Goal: Use online tool/utility: Utilize a website feature to perform a specific function

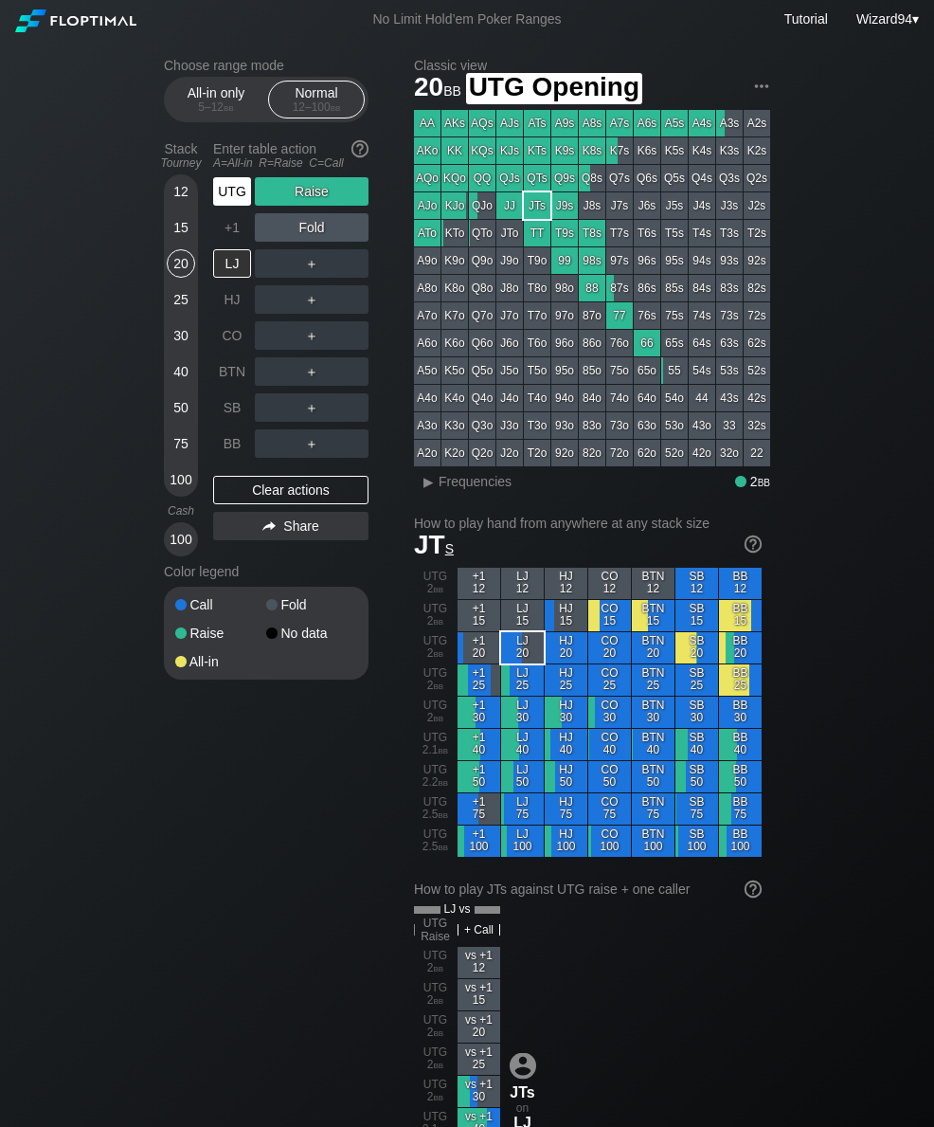
click at [230, 197] on div "UTG" at bounding box center [232, 191] width 38 height 28
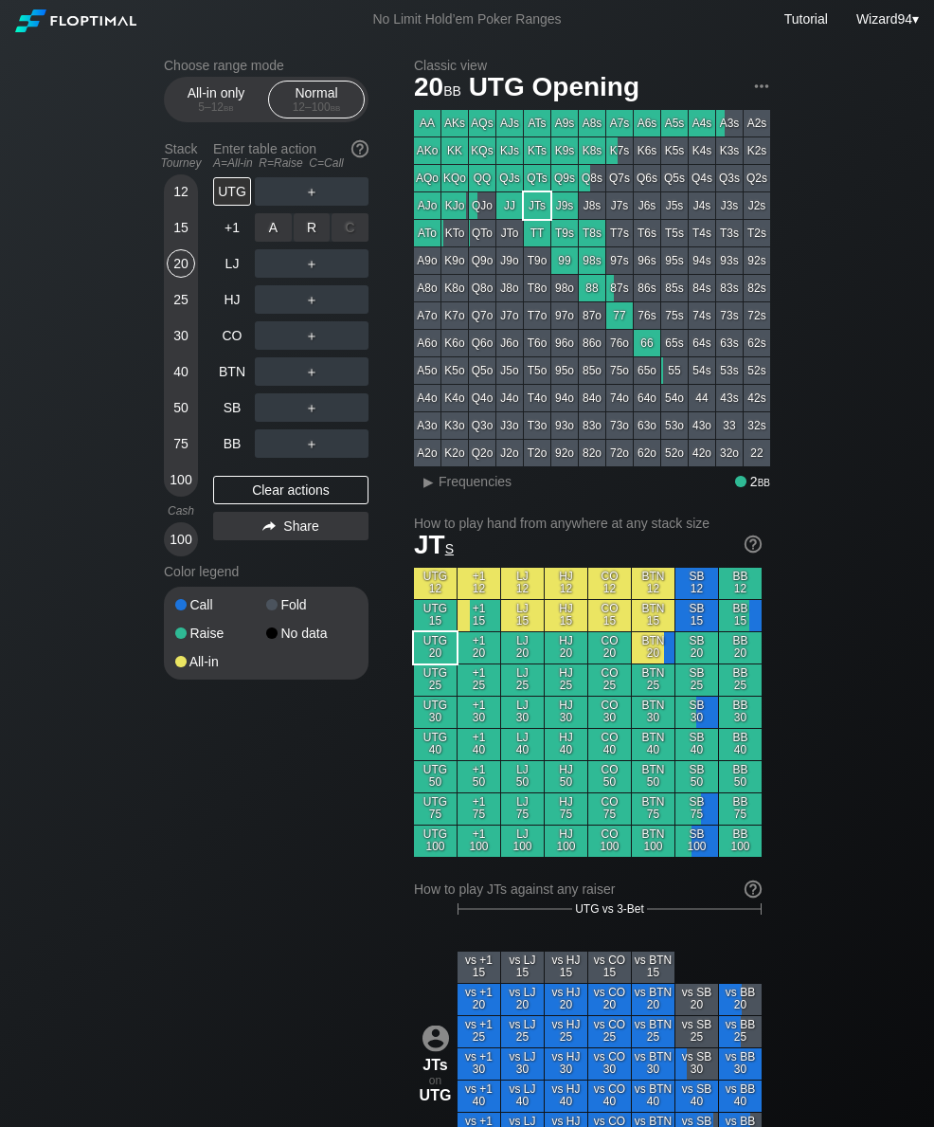
click at [303, 229] on div "R ✕" at bounding box center [312, 227] width 37 height 28
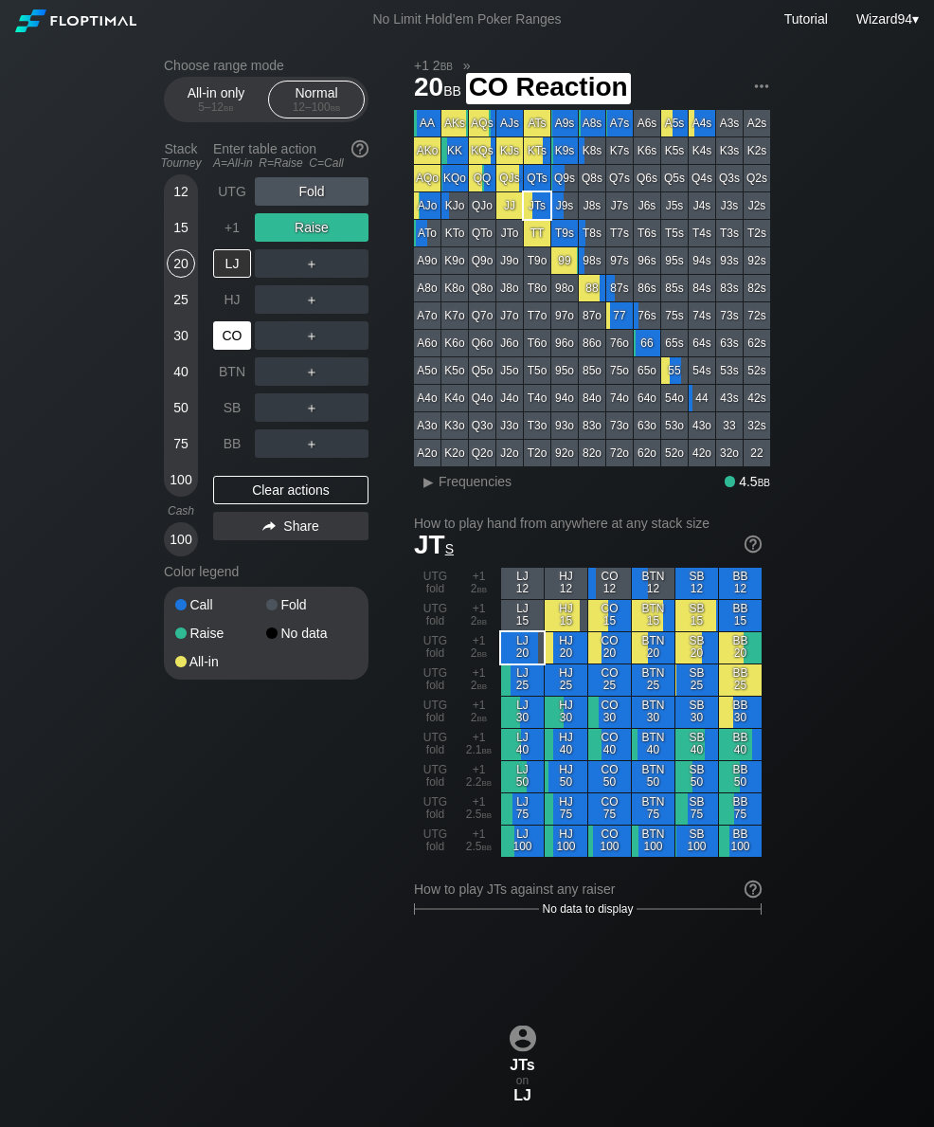
click at [235, 345] on div "CO" at bounding box center [232, 335] width 38 height 28
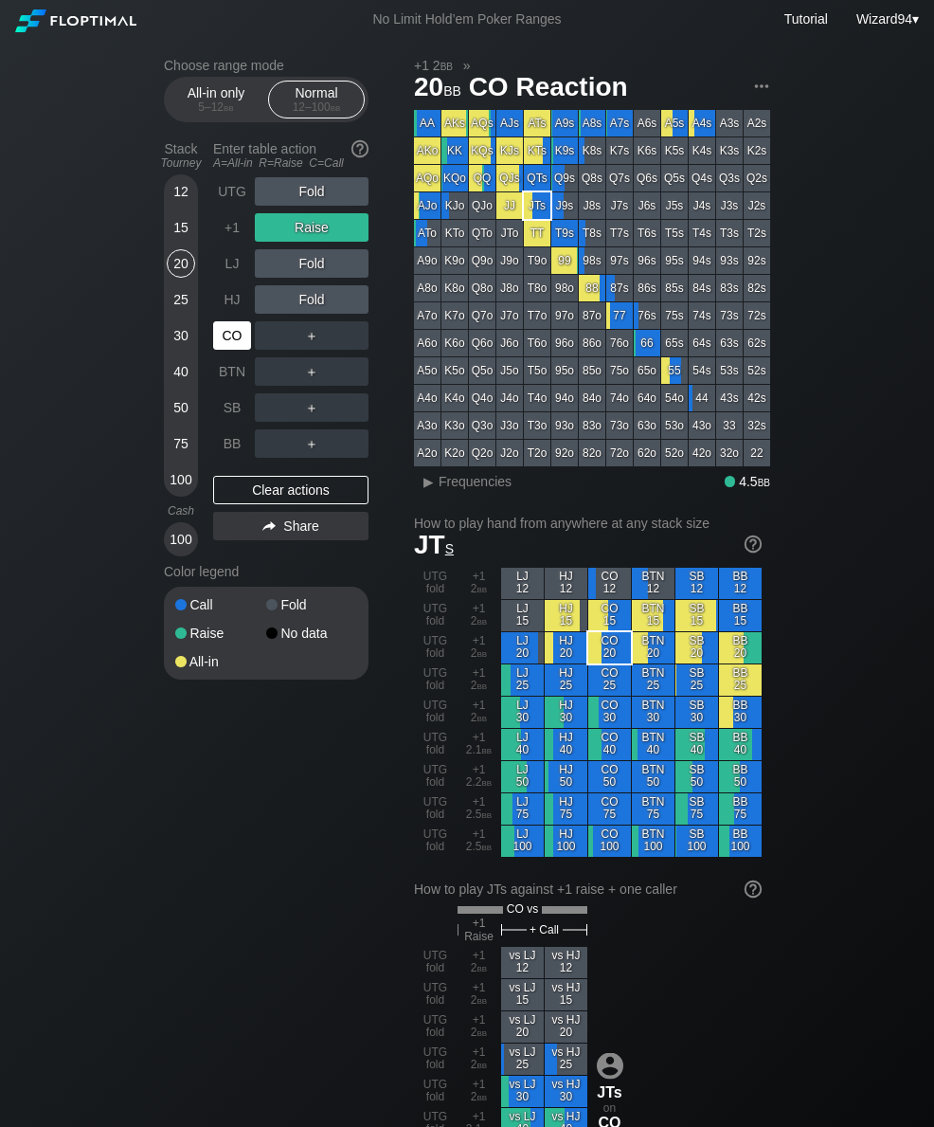
click at [223, 242] on div "+1" at bounding box center [232, 227] width 38 height 28
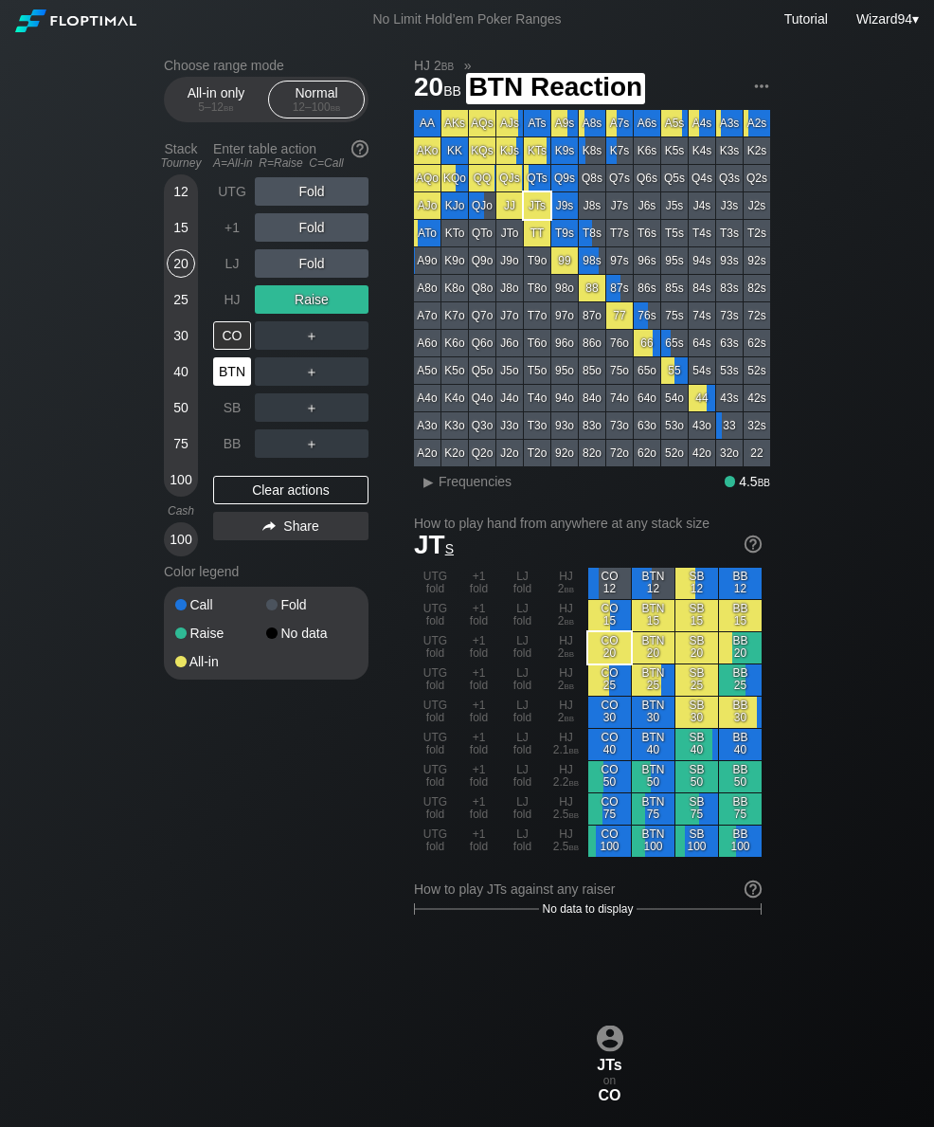
click at [224, 371] on div "BTN" at bounding box center [232, 371] width 38 height 28
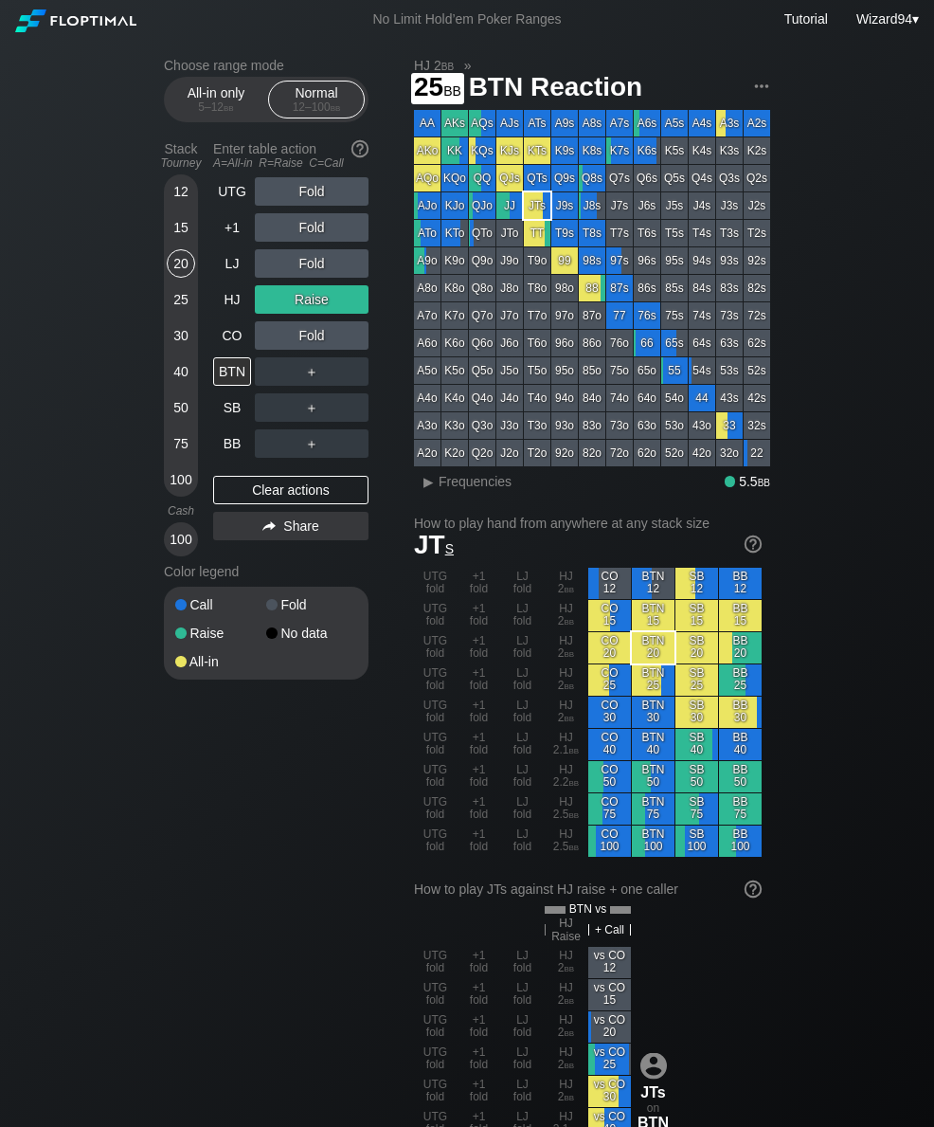
click at [189, 312] on div "25" at bounding box center [181, 299] width 28 height 28
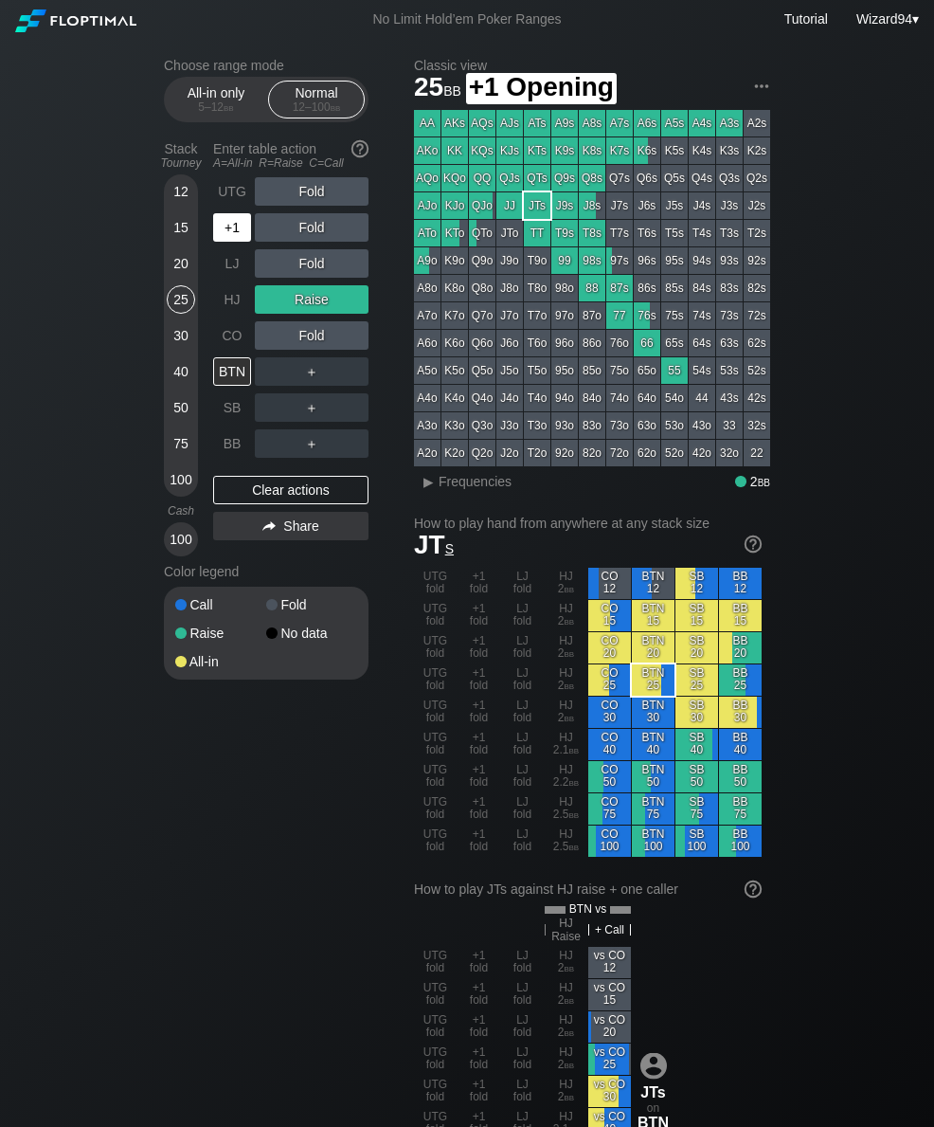
click at [235, 235] on div "+1" at bounding box center [232, 227] width 38 height 28
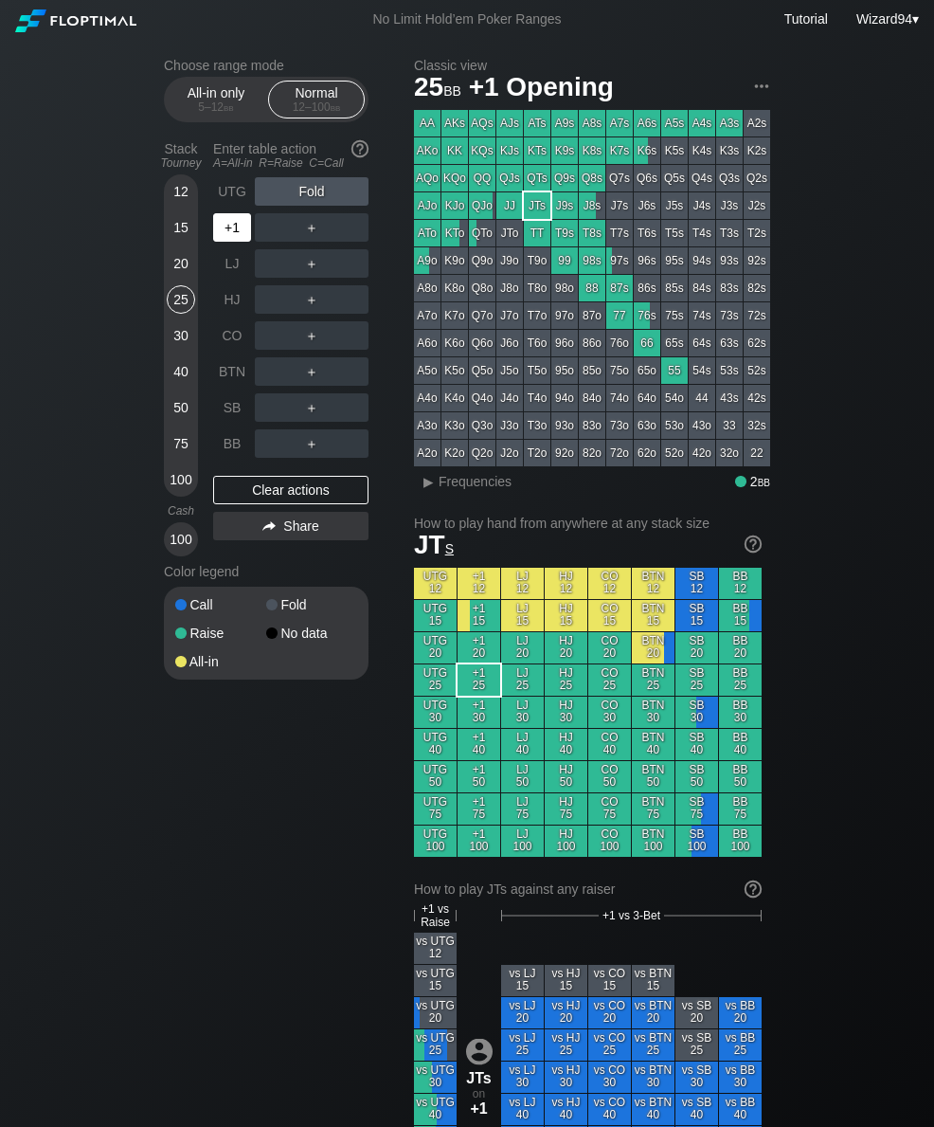
click at [233, 239] on div "+1" at bounding box center [232, 227] width 38 height 28
click at [301, 233] on div "R ✕" at bounding box center [312, 227] width 37 height 28
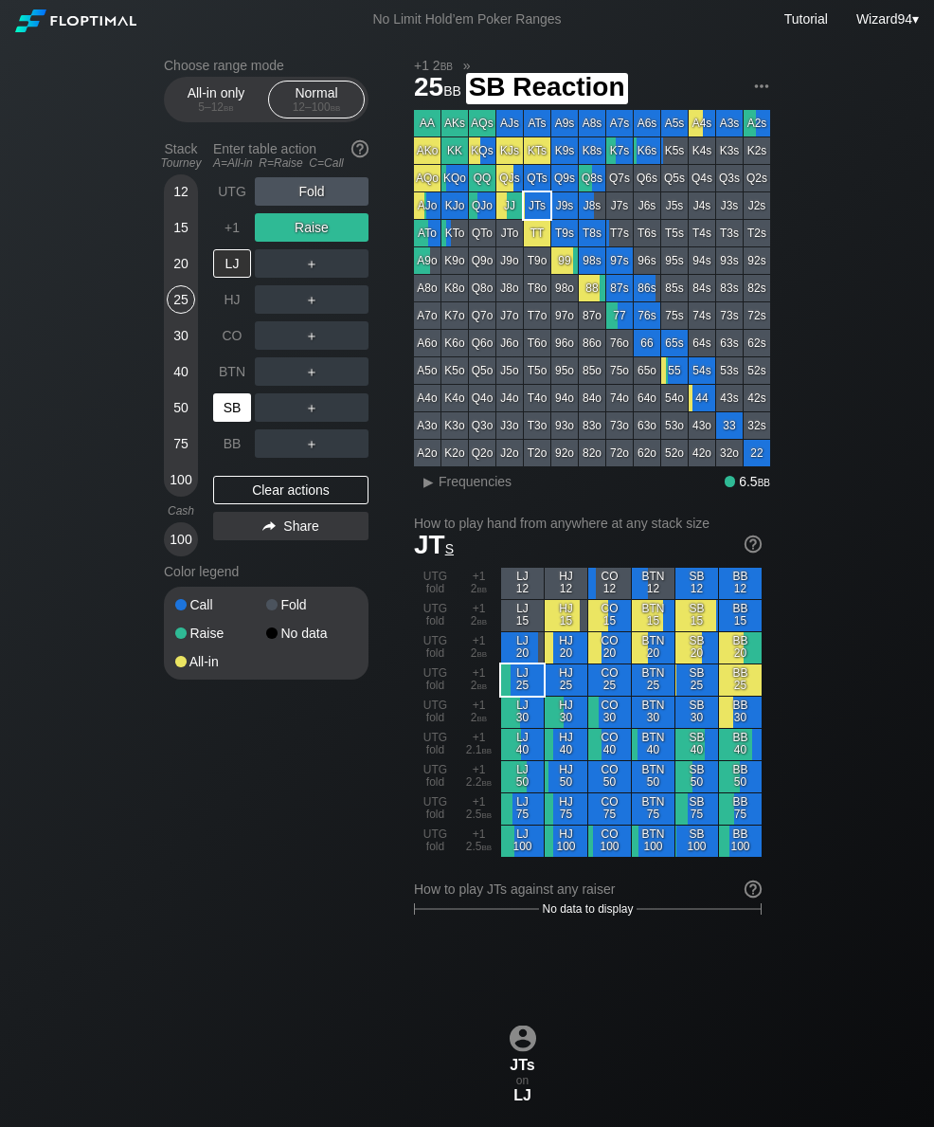
click at [224, 404] on div "SB" at bounding box center [232, 407] width 38 height 28
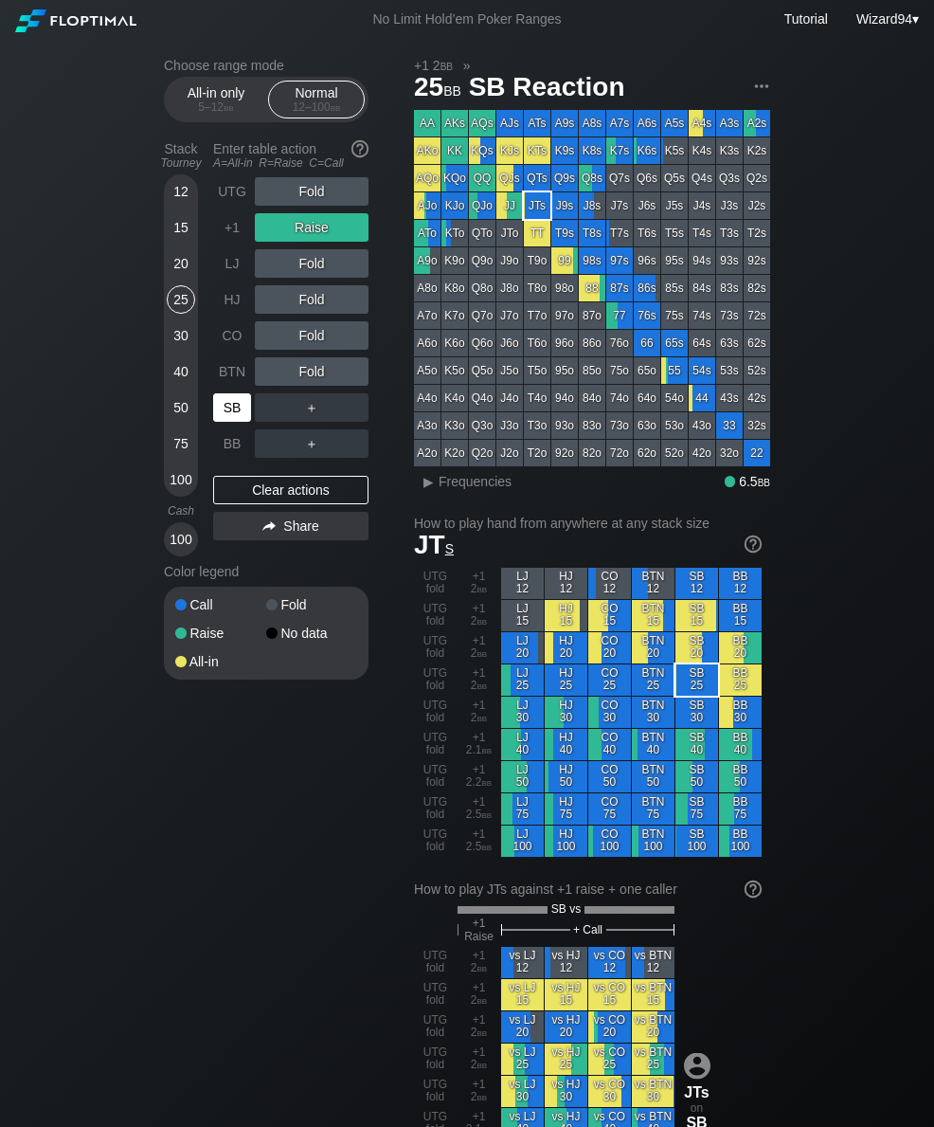
click at [183, 409] on div "50" at bounding box center [181, 407] width 28 height 28
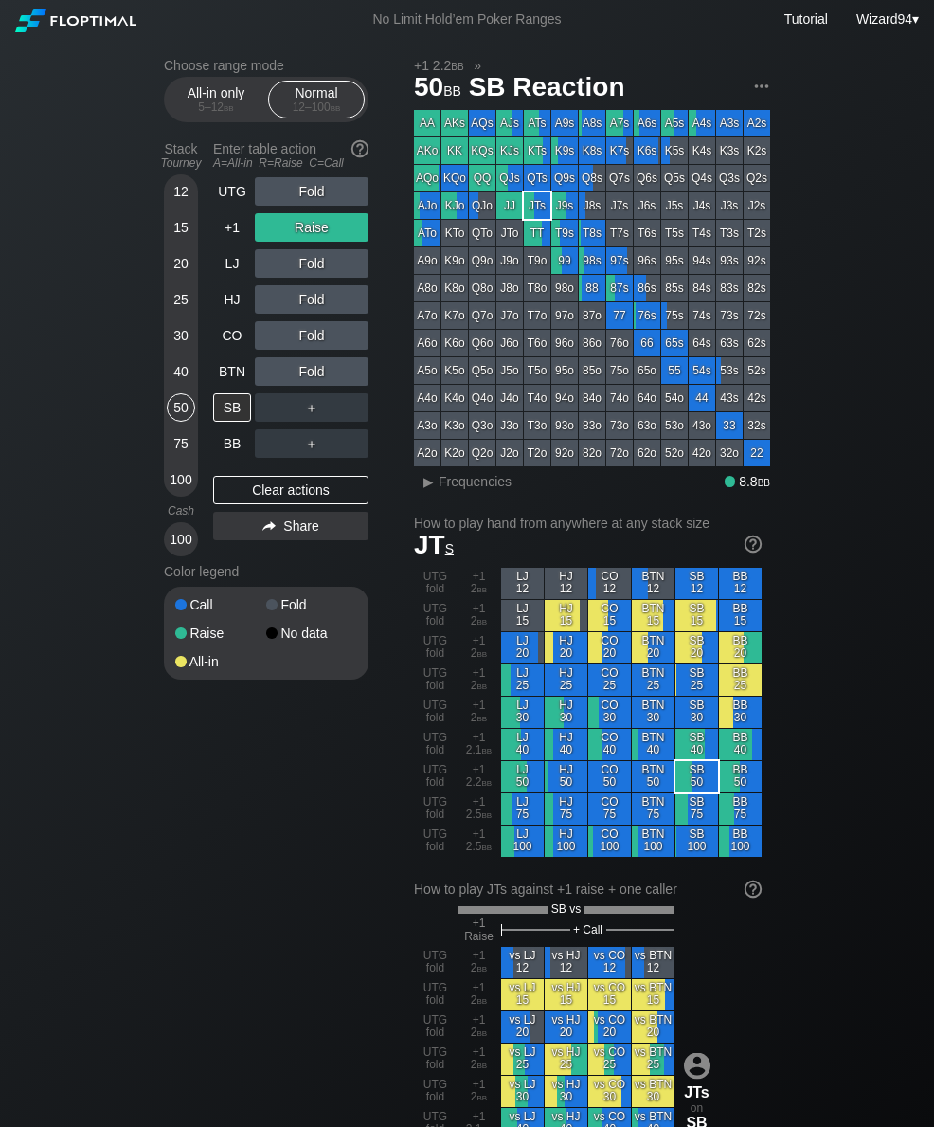
click at [227, 201] on div "UTG" at bounding box center [232, 191] width 38 height 28
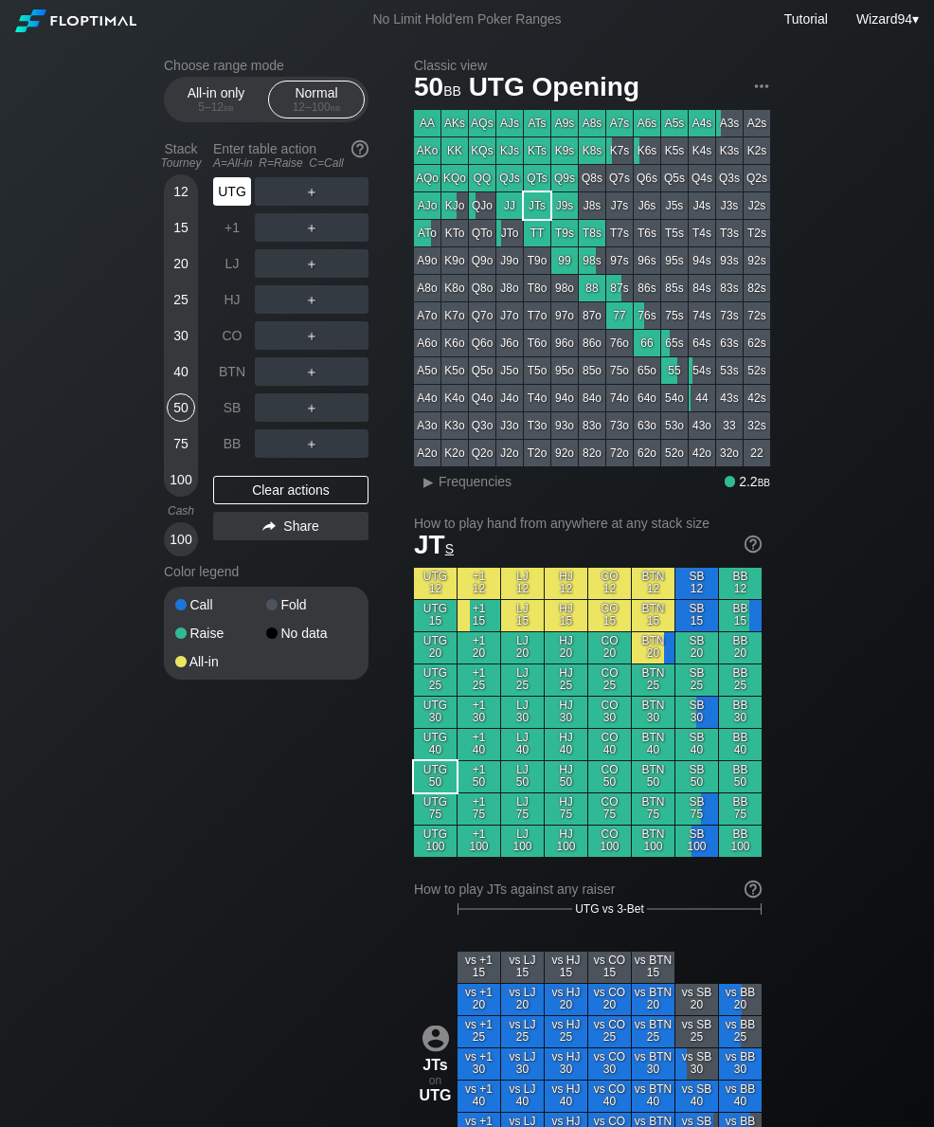
click at [227, 206] on div "UTG" at bounding box center [232, 191] width 38 height 28
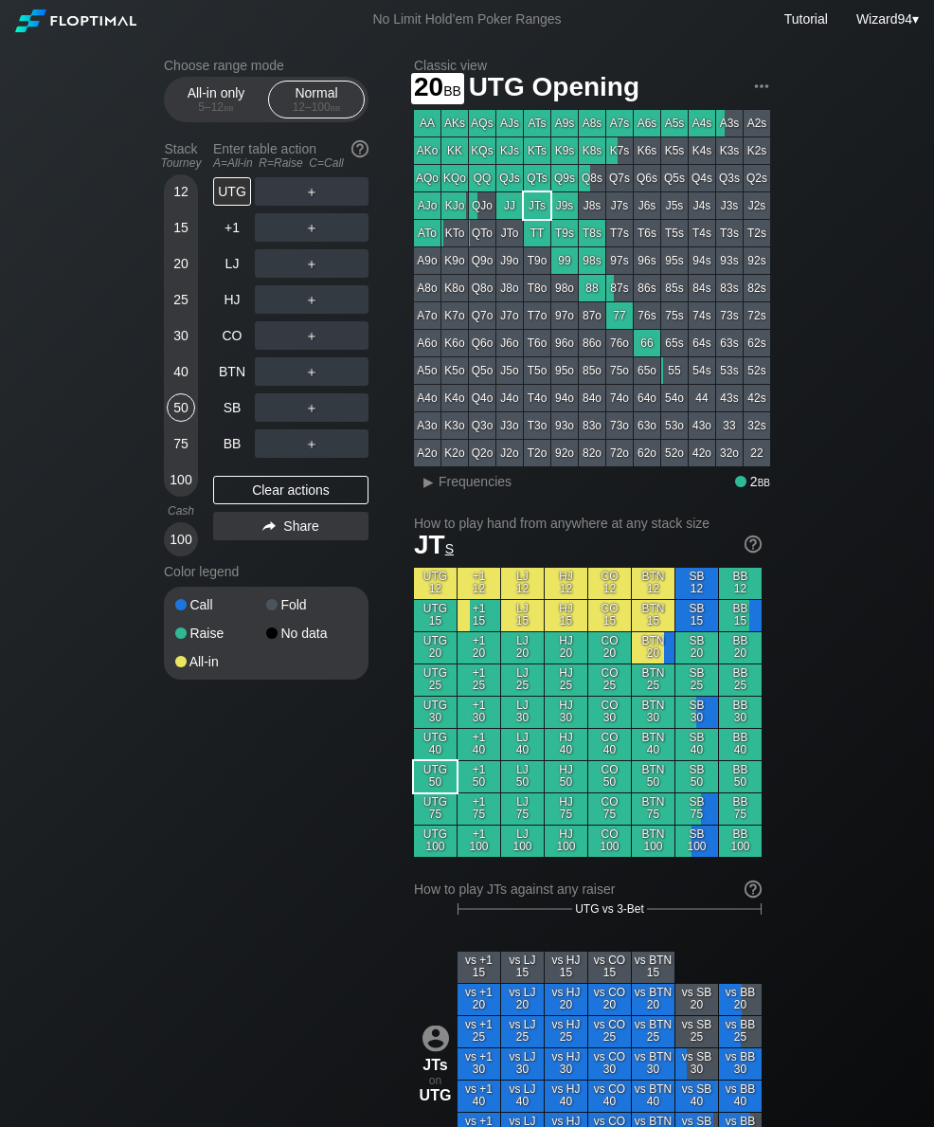
click at [173, 272] on div "20" at bounding box center [181, 263] width 28 height 28
click at [226, 278] on div "LJ" at bounding box center [232, 263] width 38 height 28
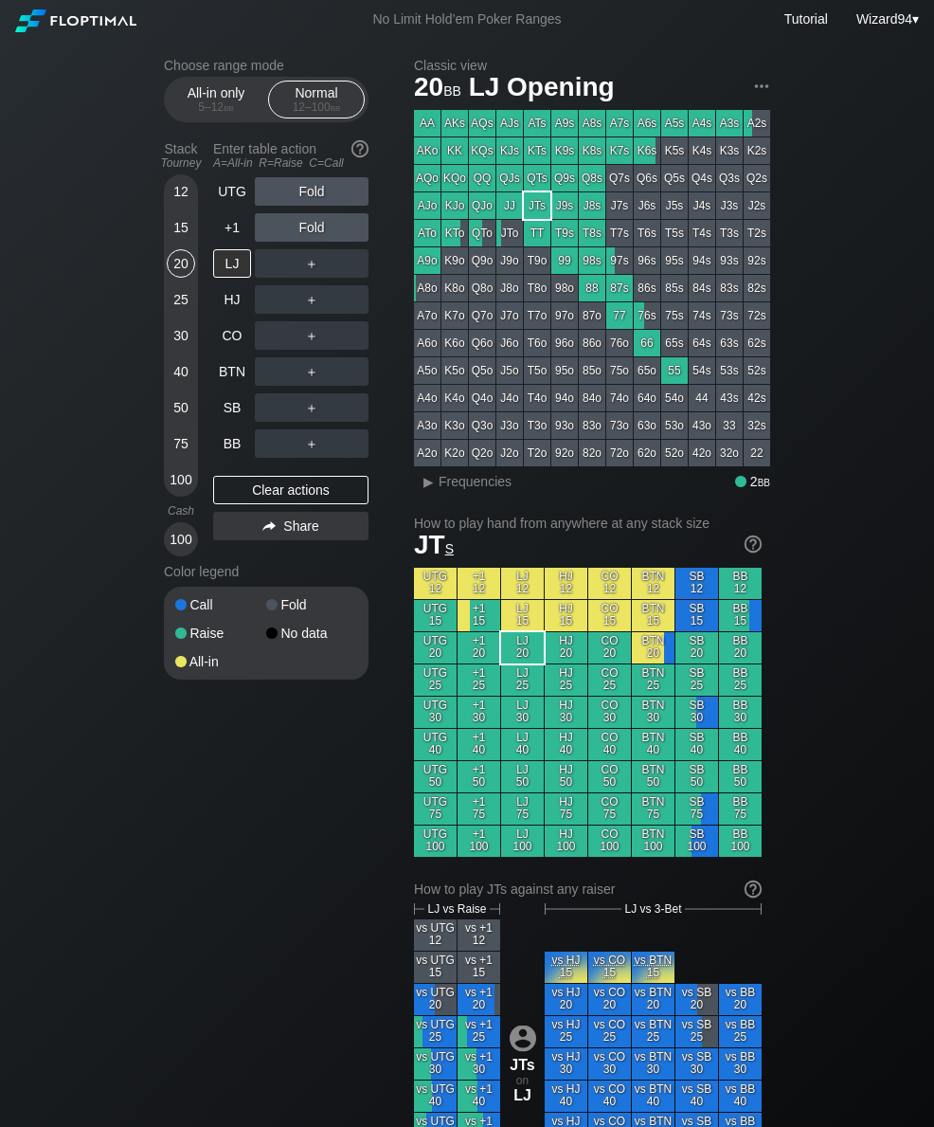
click at [198, 87] on div "All-in only 5 – 12 bb" at bounding box center [215, 99] width 87 height 36
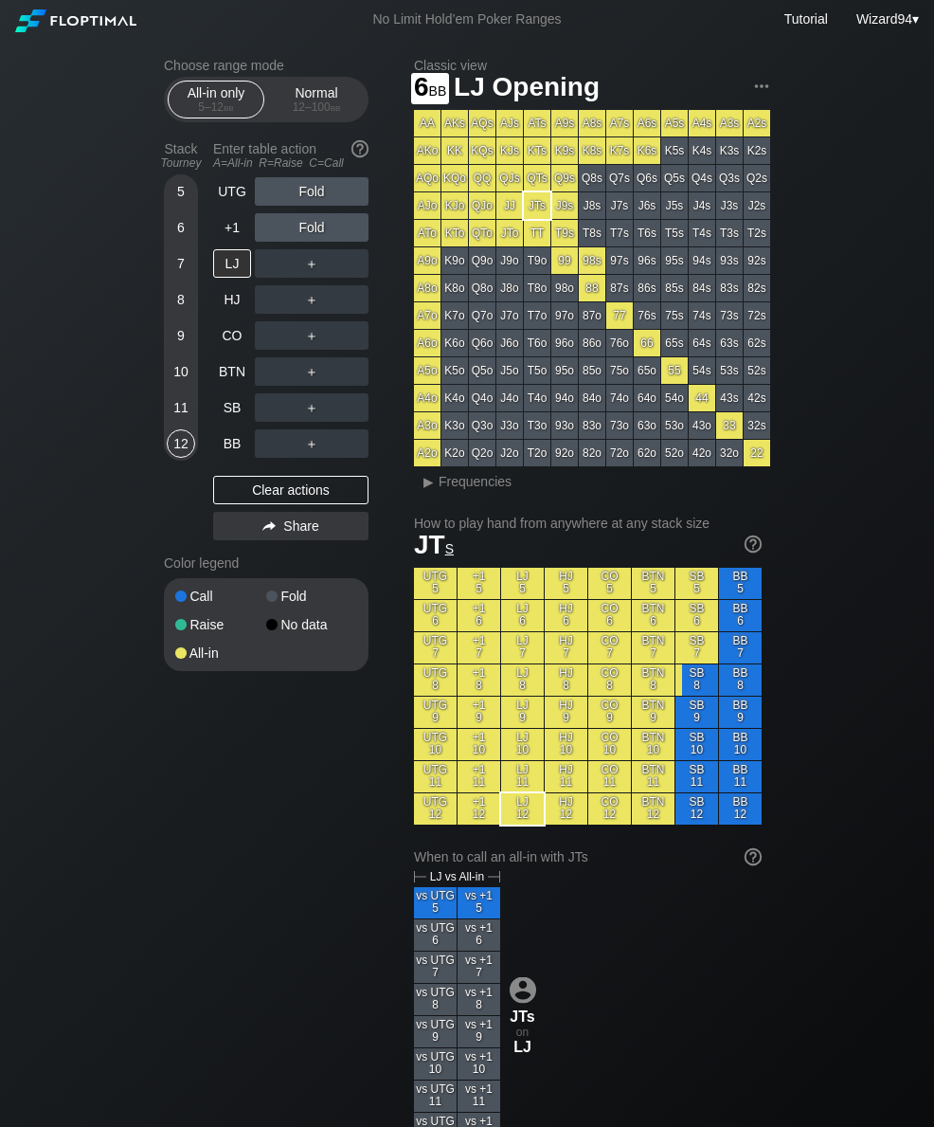
click at [181, 239] on div "6" at bounding box center [181, 227] width 28 height 28
click at [234, 274] on div "LJ" at bounding box center [232, 263] width 38 height 28
click at [312, 117] on div "Normal 12 – 100 bb" at bounding box center [316, 99] width 87 height 36
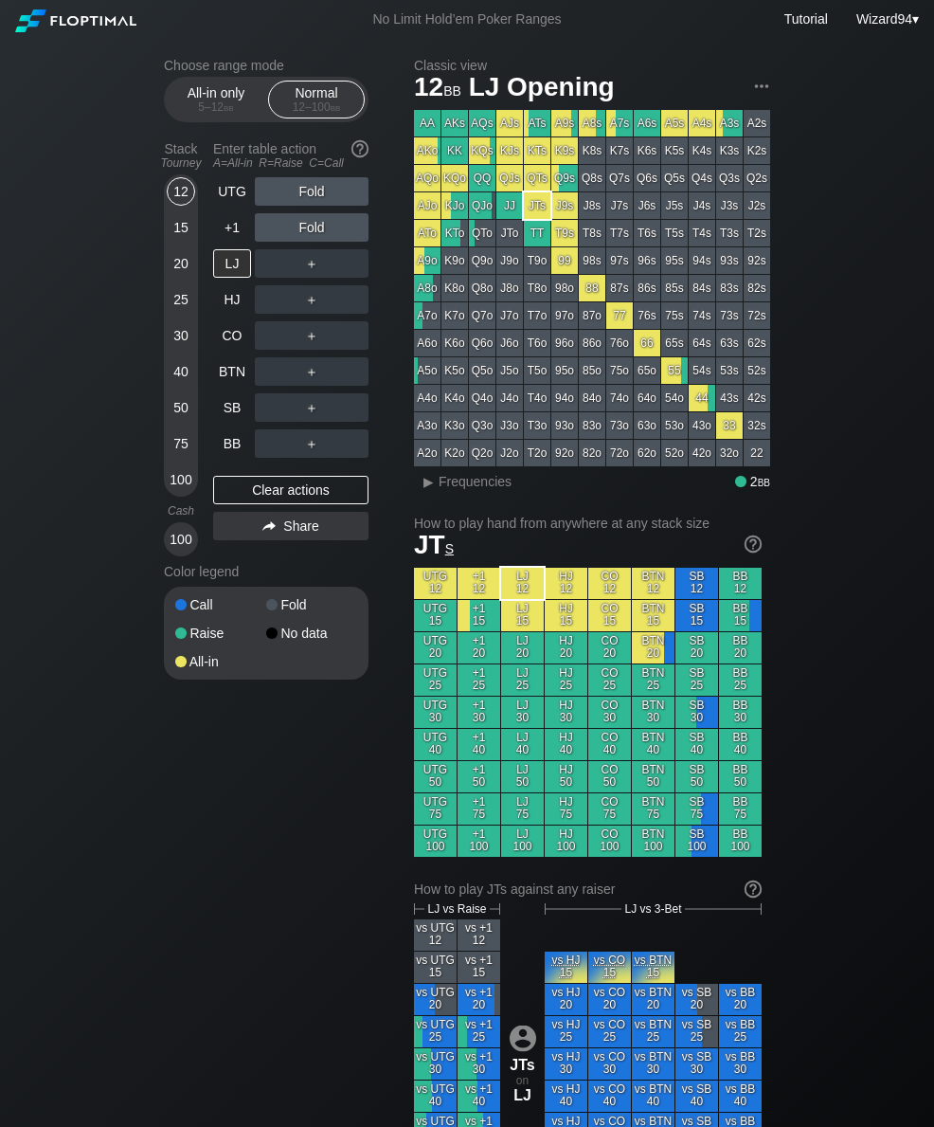
click at [180, 417] on div "50" at bounding box center [181, 407] width 28 height 28
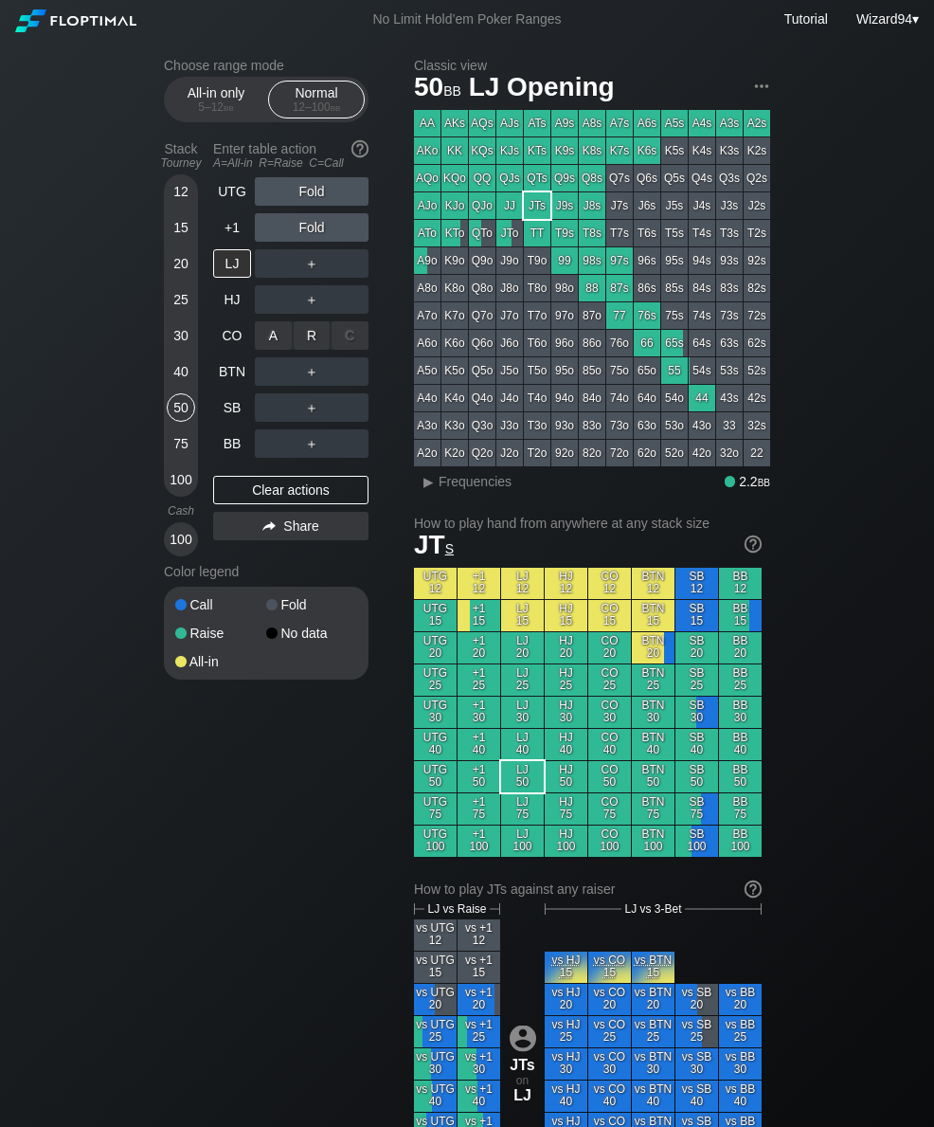
click at [305, 345] on div "R ✕" at bounding box center [312, 335] width 37 height 28
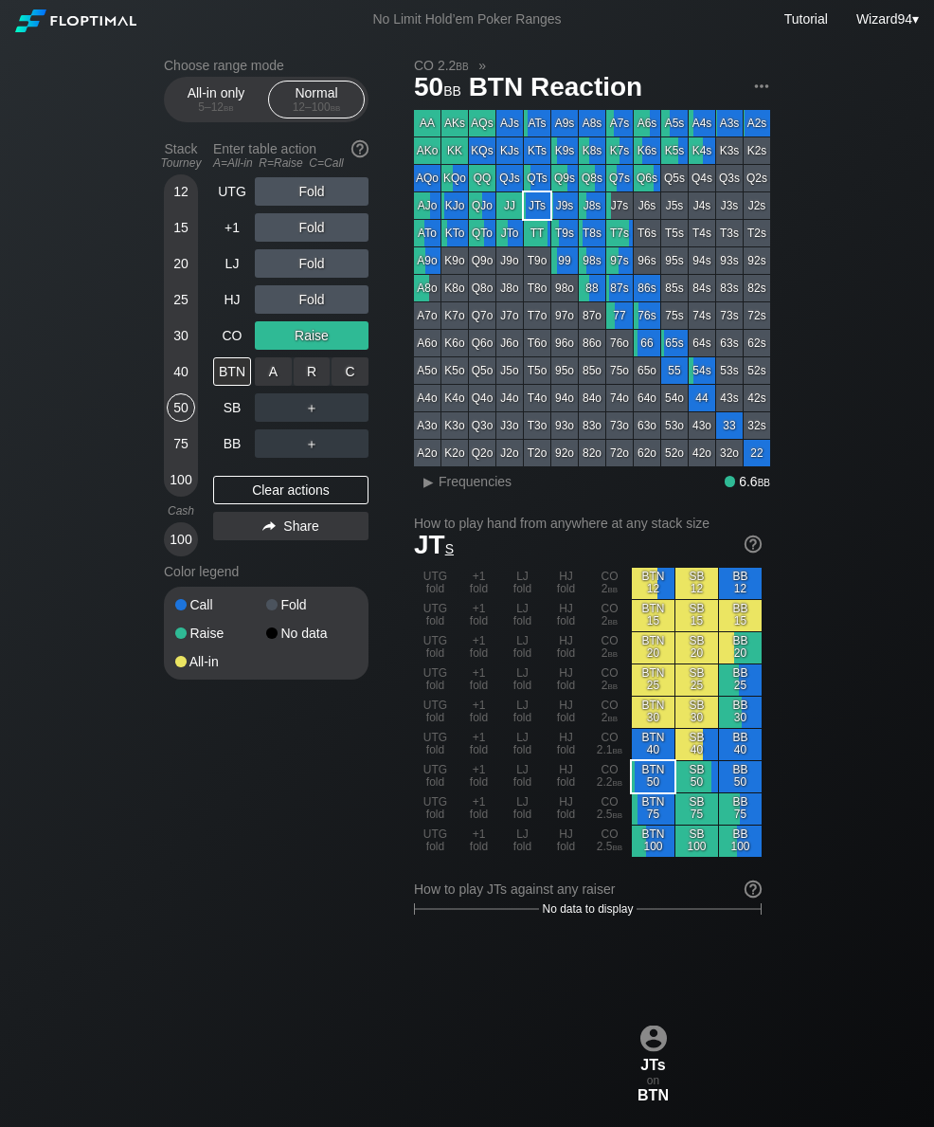
click at [359, 359] on div "A ✕ R ✕ C ✕ ＋" at bounding box center [312, 372] width 114 height 44
click at [352, 381] on div "C ✕" at bounding box center [350, 371] width 37 height 28
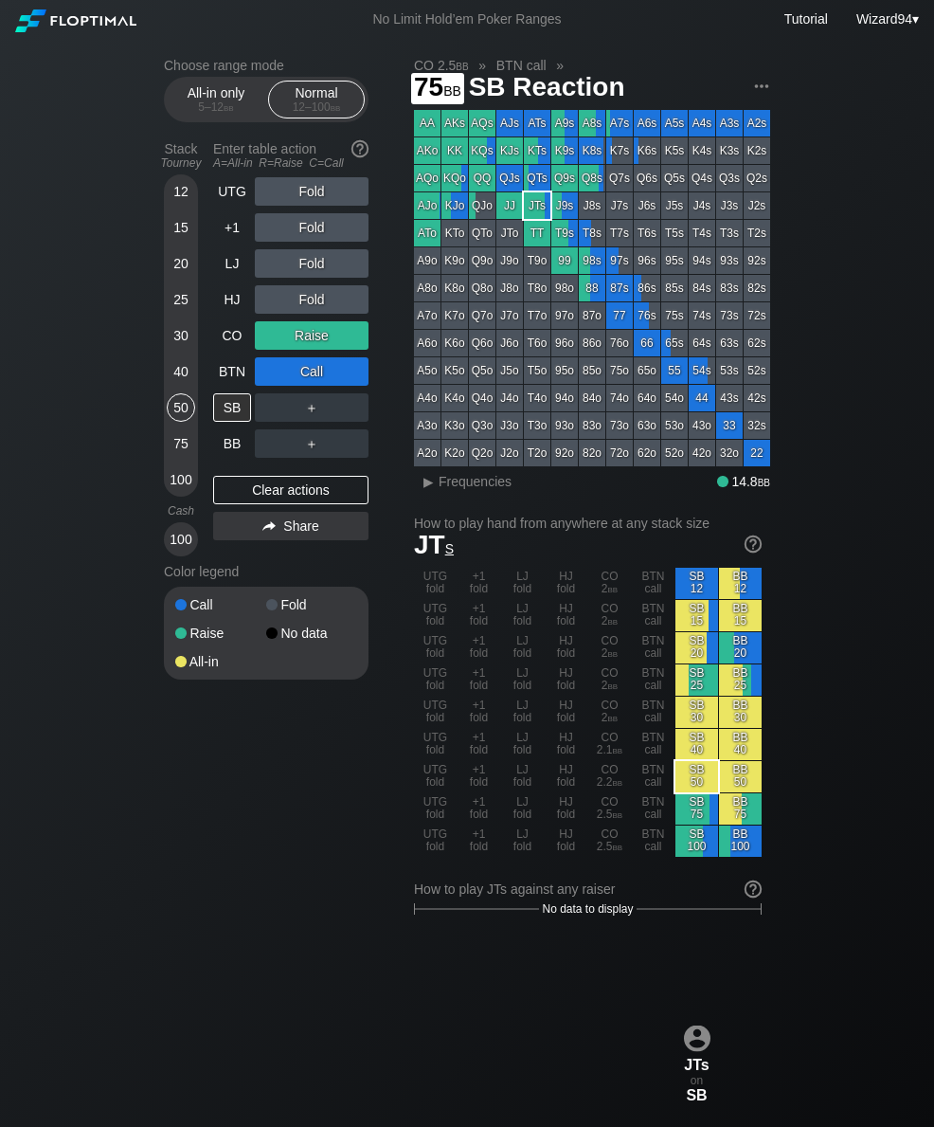
click at [172, 458] on div "75" at bounding box center [181, 443] width 28 height 28
click at [227, 350] on div "CO" at bounding box center [232, 335] width 38 height 28
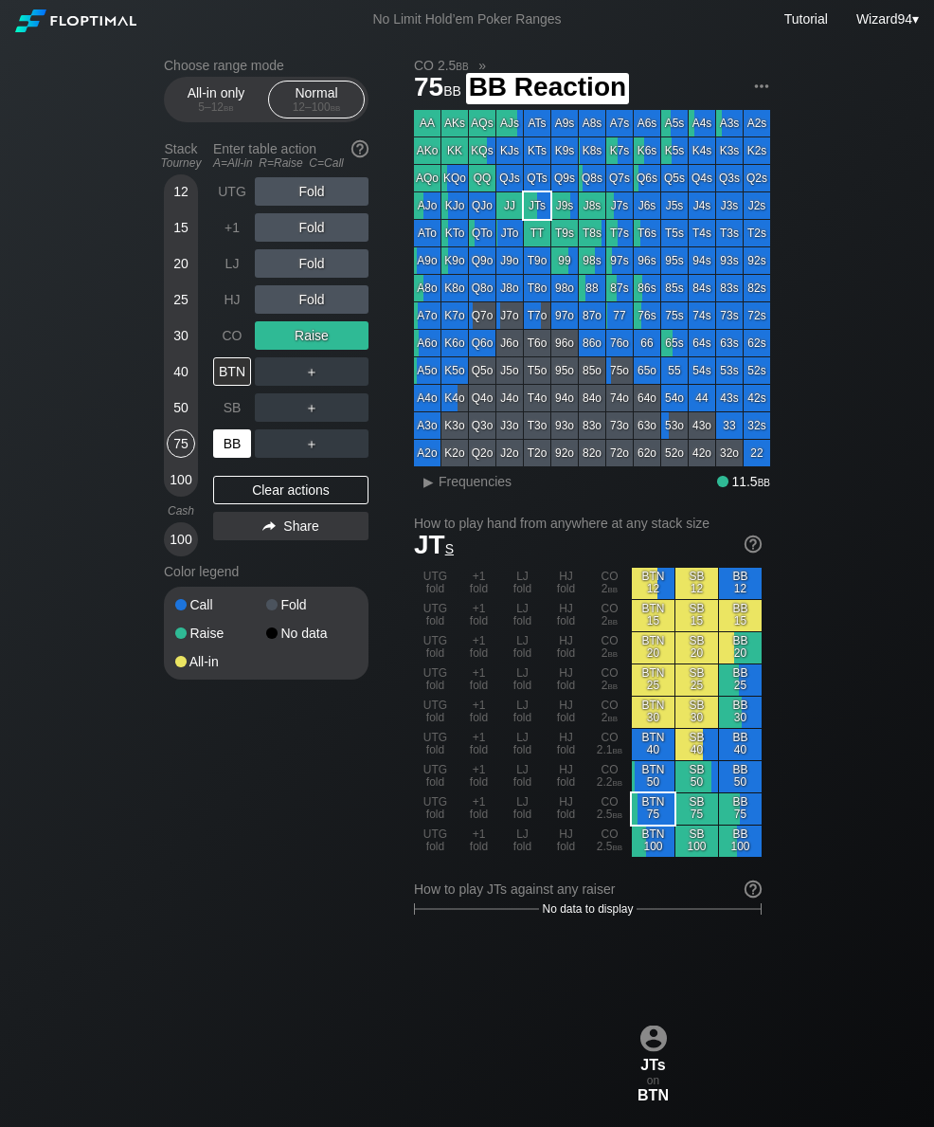
click at [228, 447] on div "BB" at bounding box center [232, 443] width 38 height 28
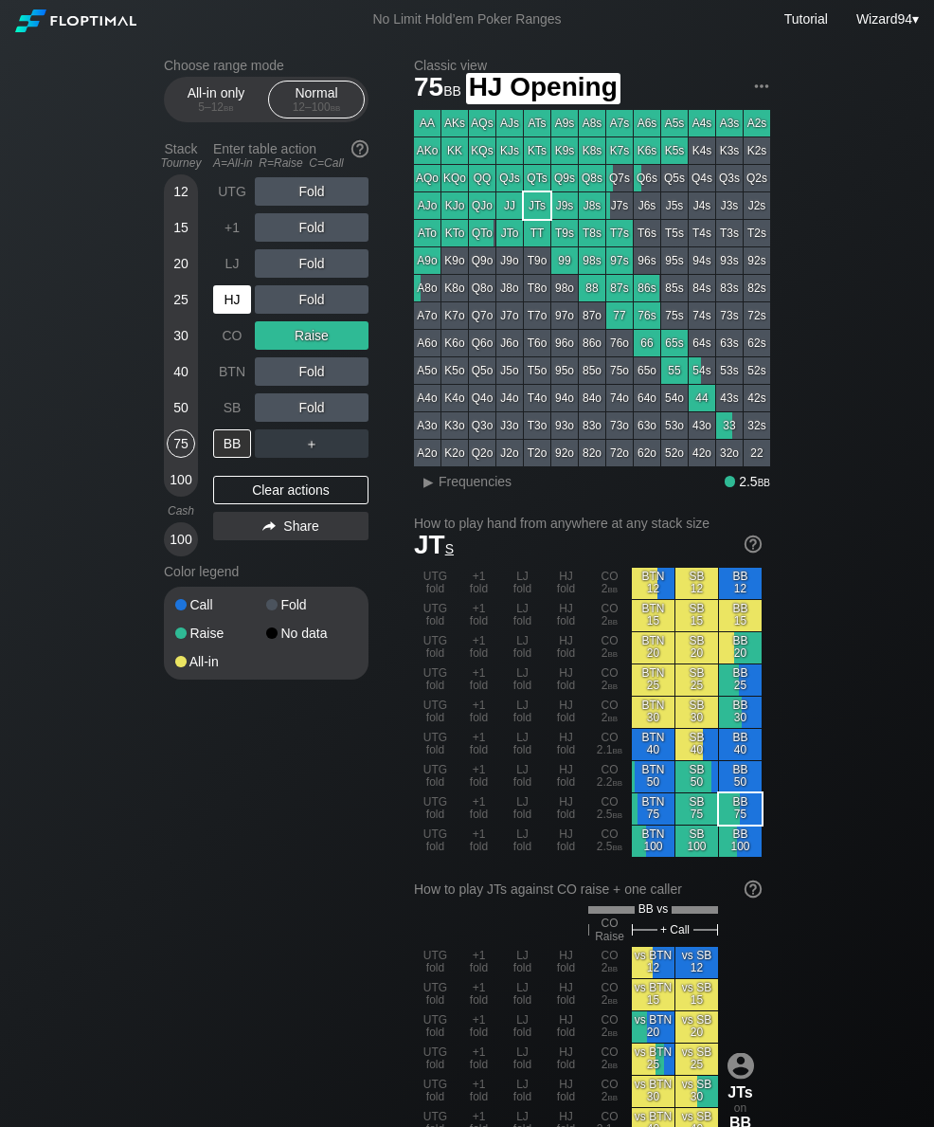
click at [224, 306] on div "HJ" at bounding box center [232, 299] width 38 height 28
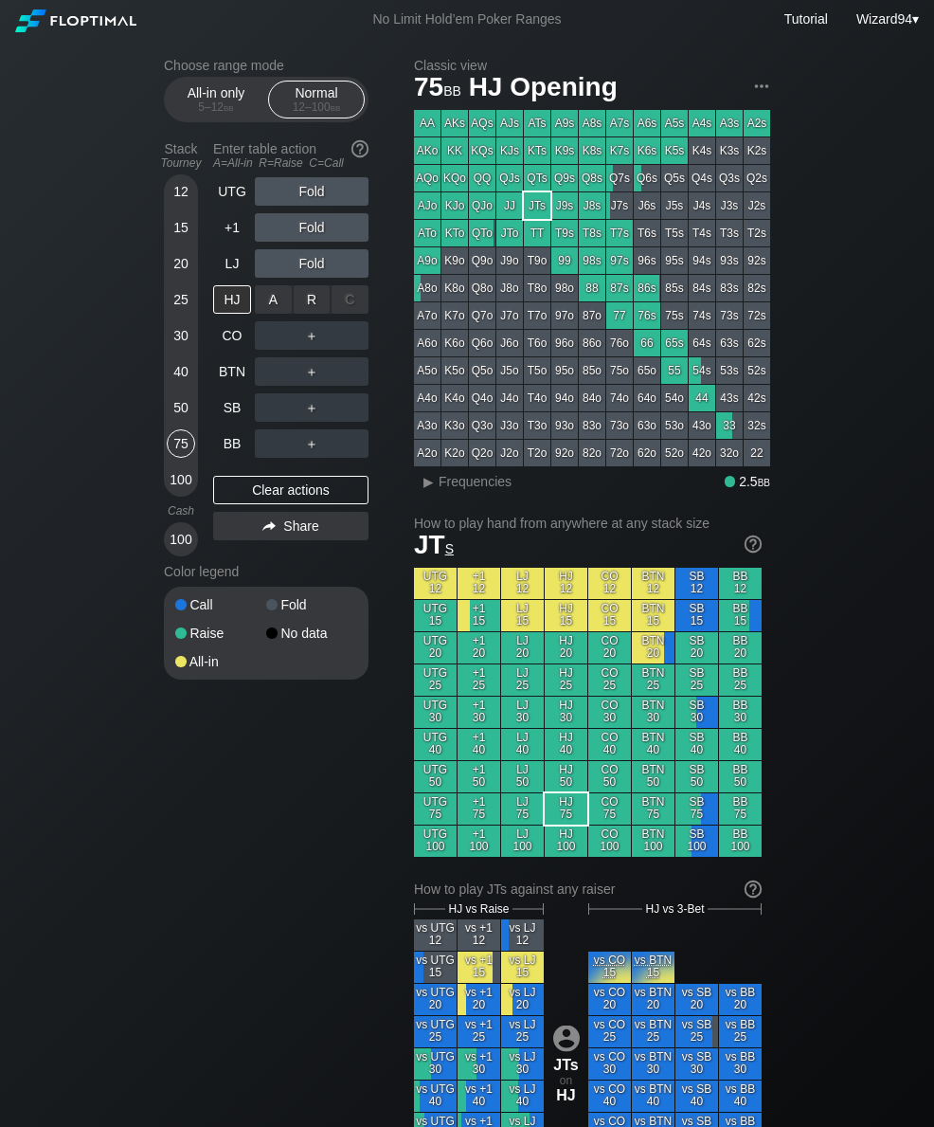
click at [310, 314] on div "R ✕" at bounding box center [312, 299] width 37 height 28
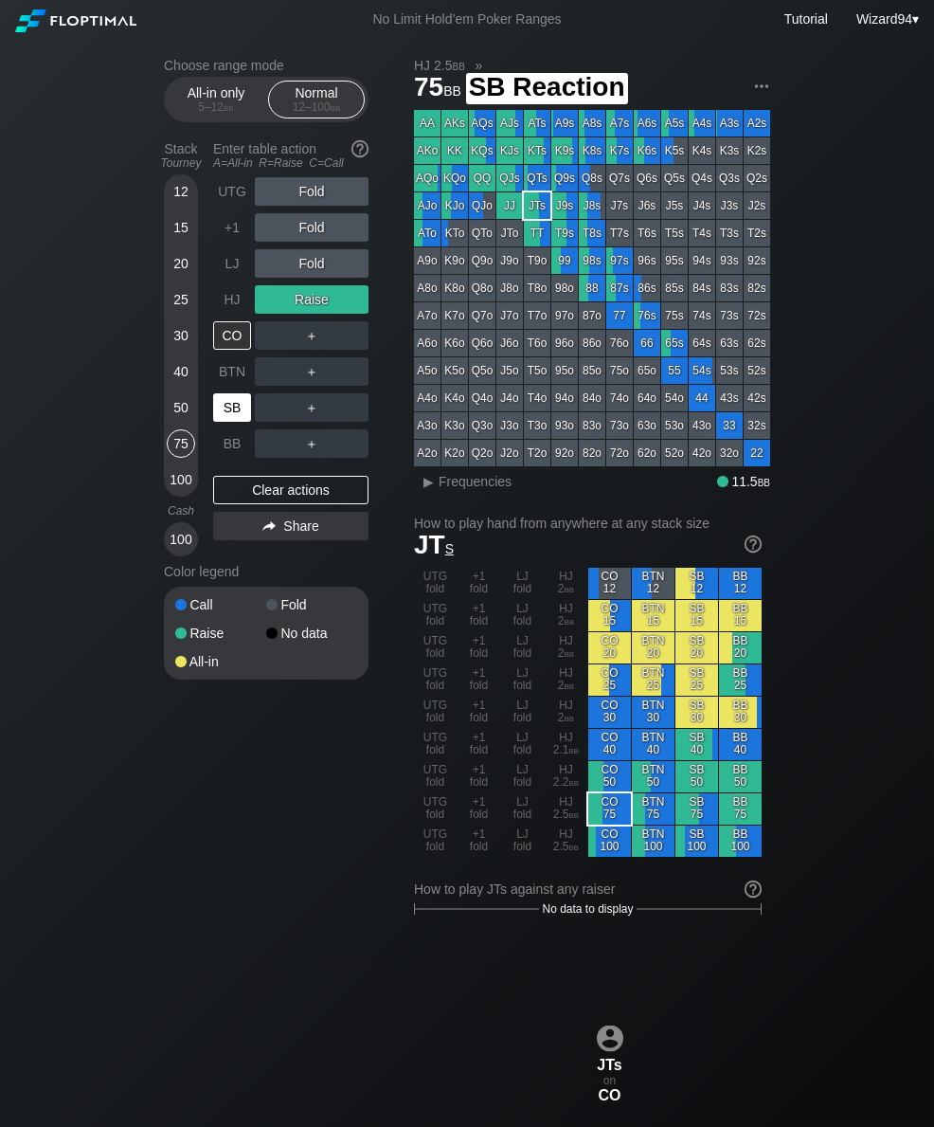
click at [236, 412] on div "SB" at bounding box center [232, 407] width 38 height 28
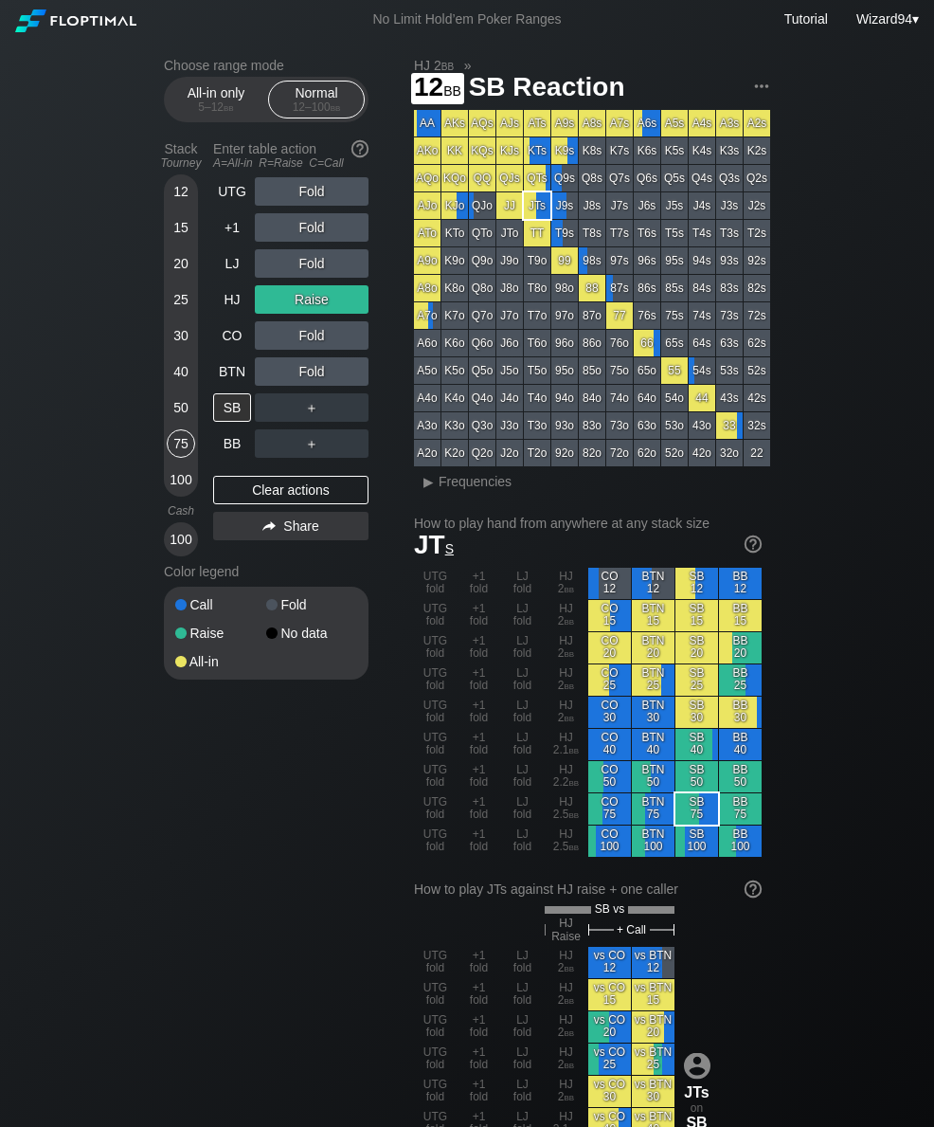
click at [173, 201] on div "12" at bounding box center [181, 191] width 28 height 28
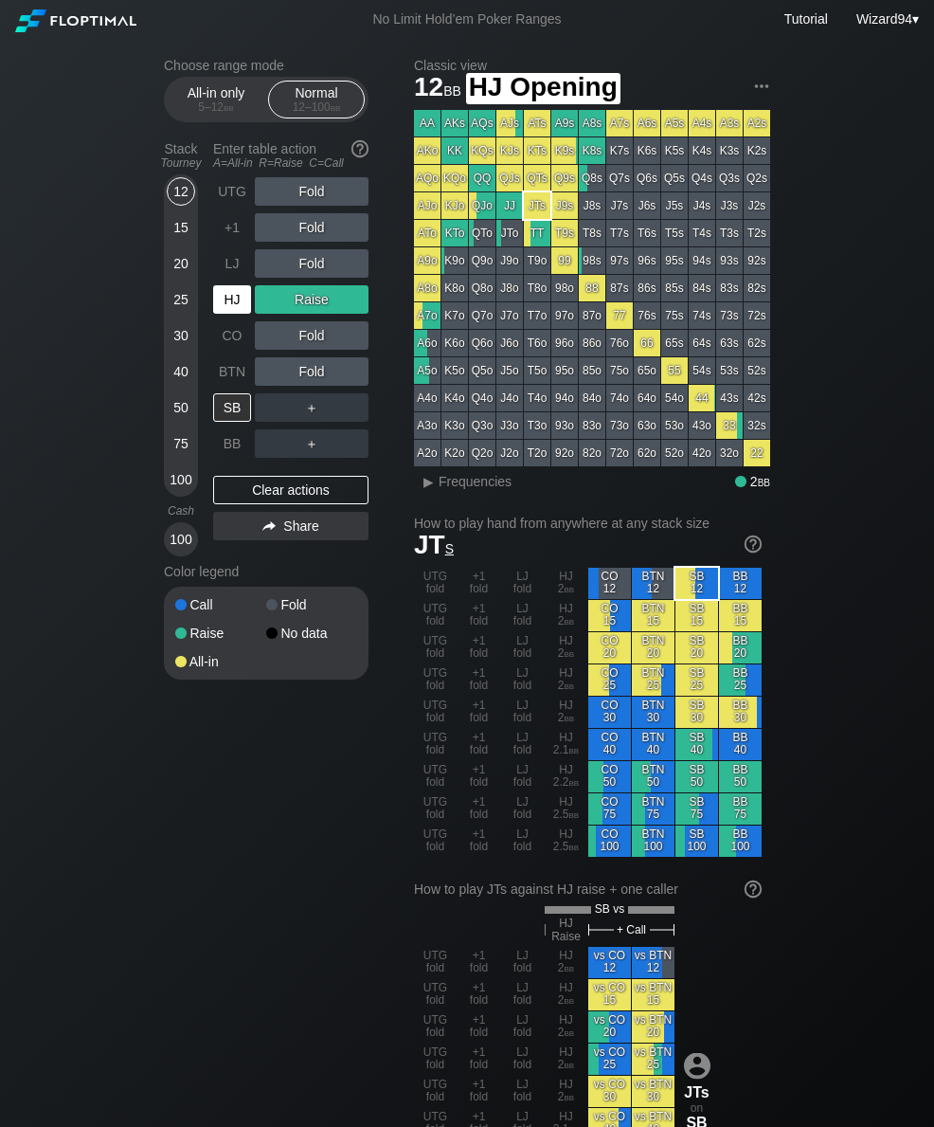
click at [223, 307] on div "HJ" at bounding box center [232, 299] width 38 height 28
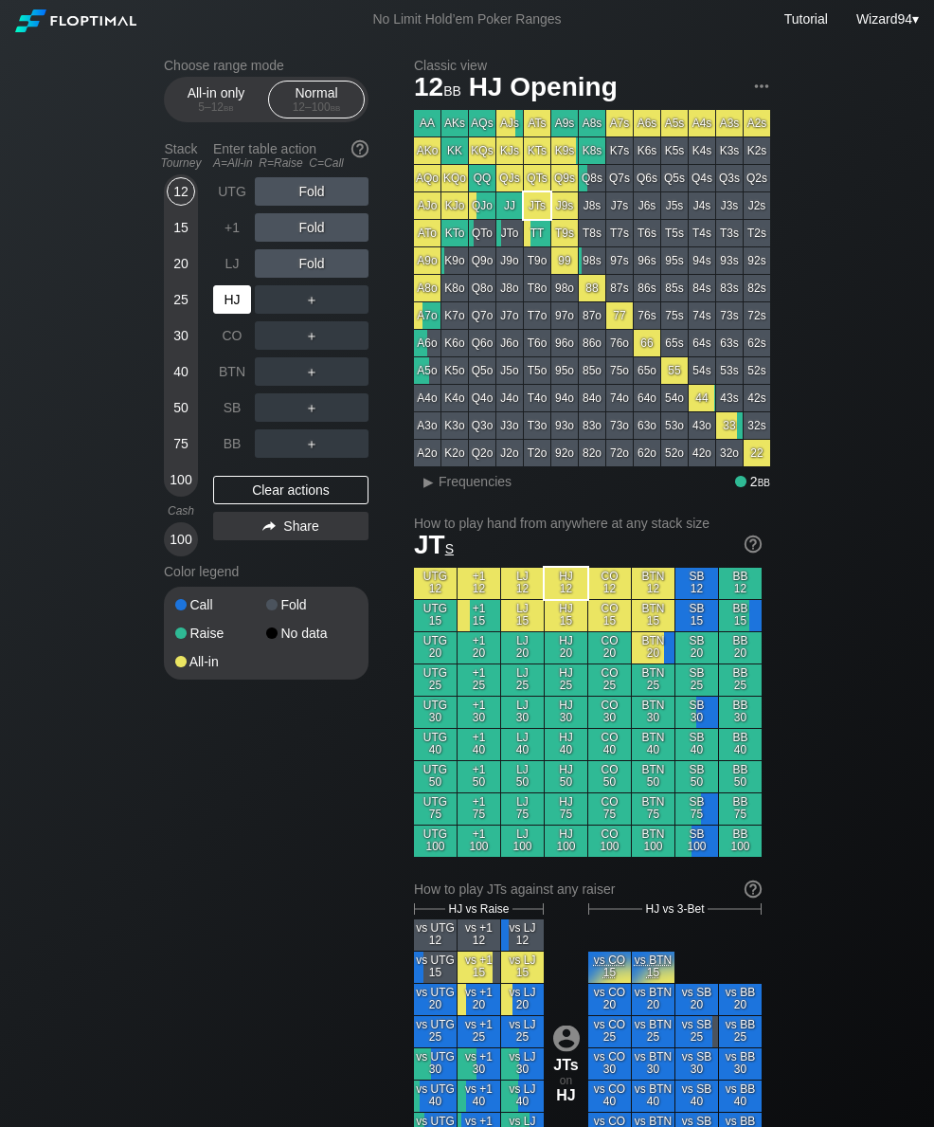
click at [215, 301] on div "HJ" at bounding box center [232, 299] width 38 height 28
click at [171, 237] on div "15" at bounding box center [181, 227] width 28 height 28
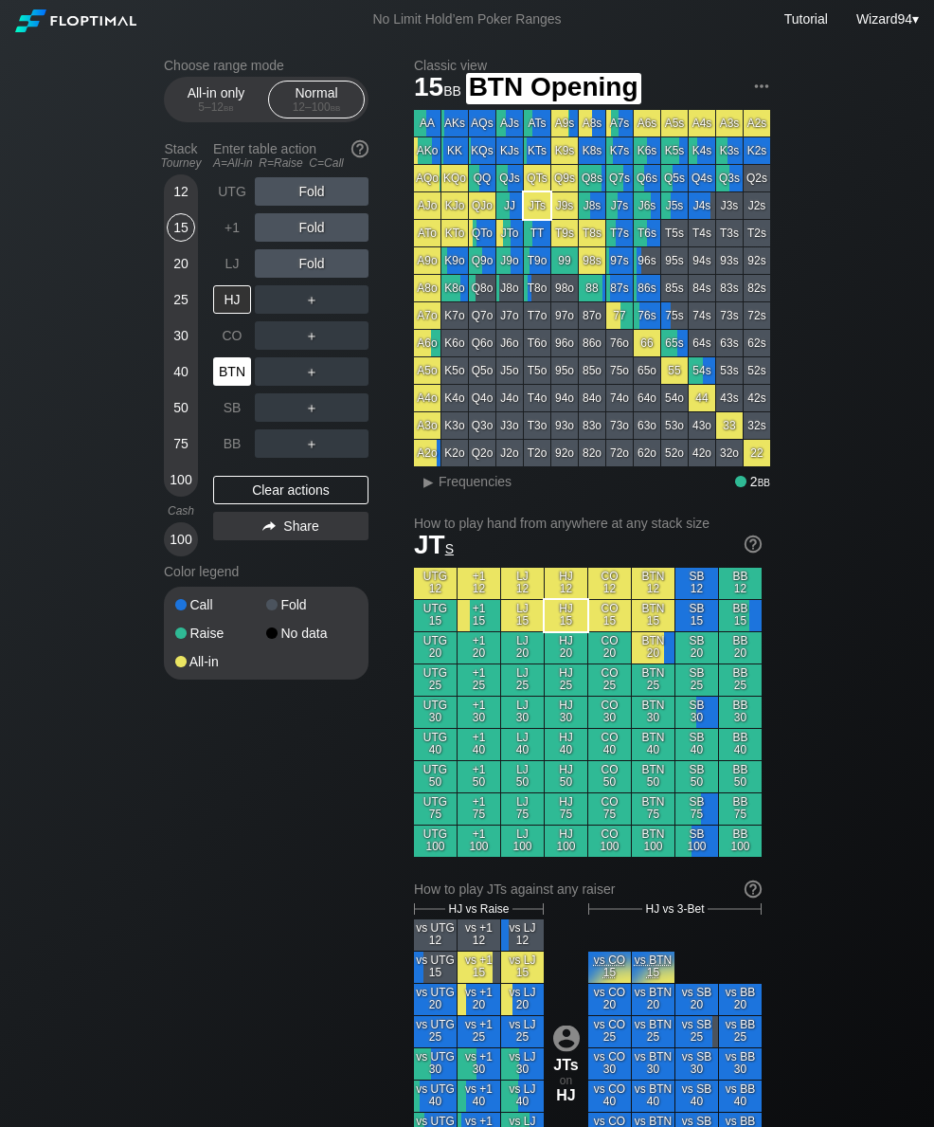
click at [236, 384] on div "BTN" at bounding box center [232, 371] width 38 height 28
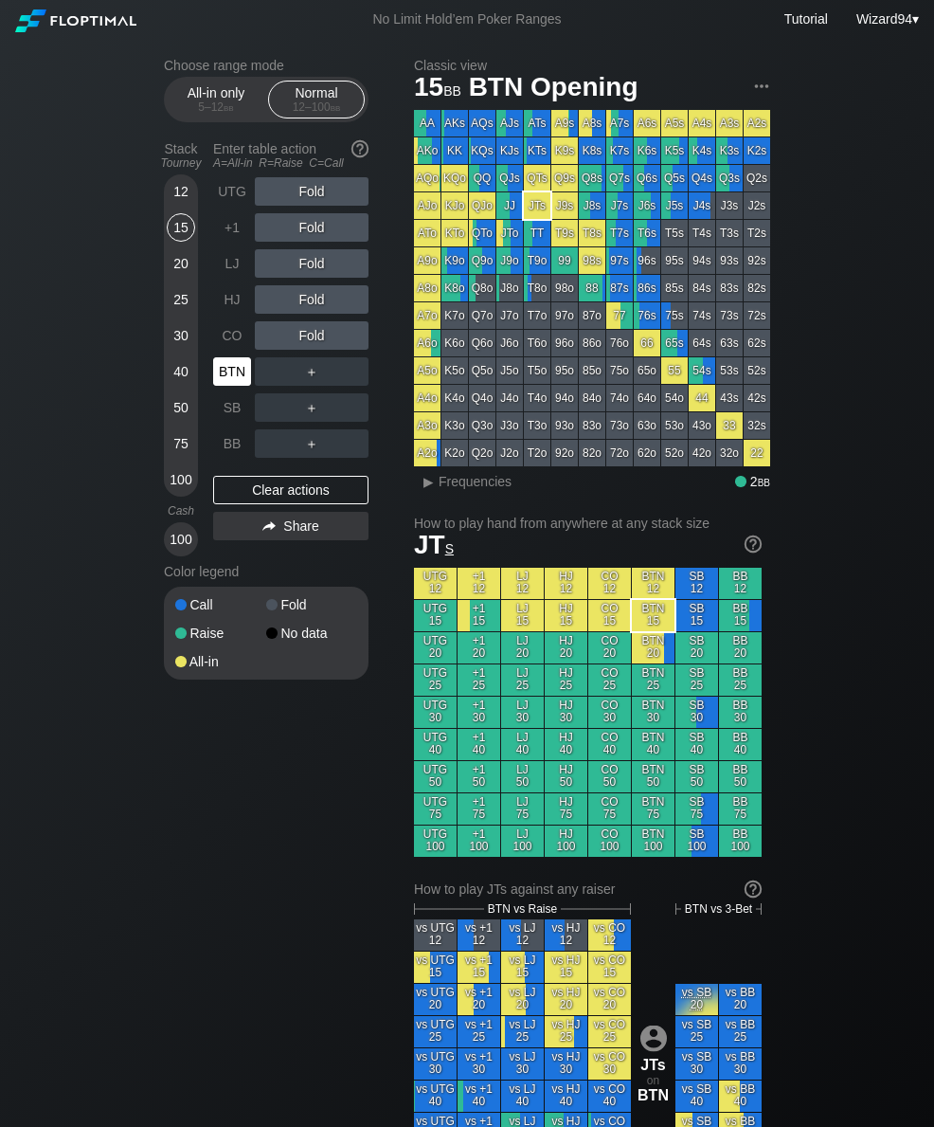
click at [172, 285] on div "20" at bounding box center [181, 267] width 28 height 36
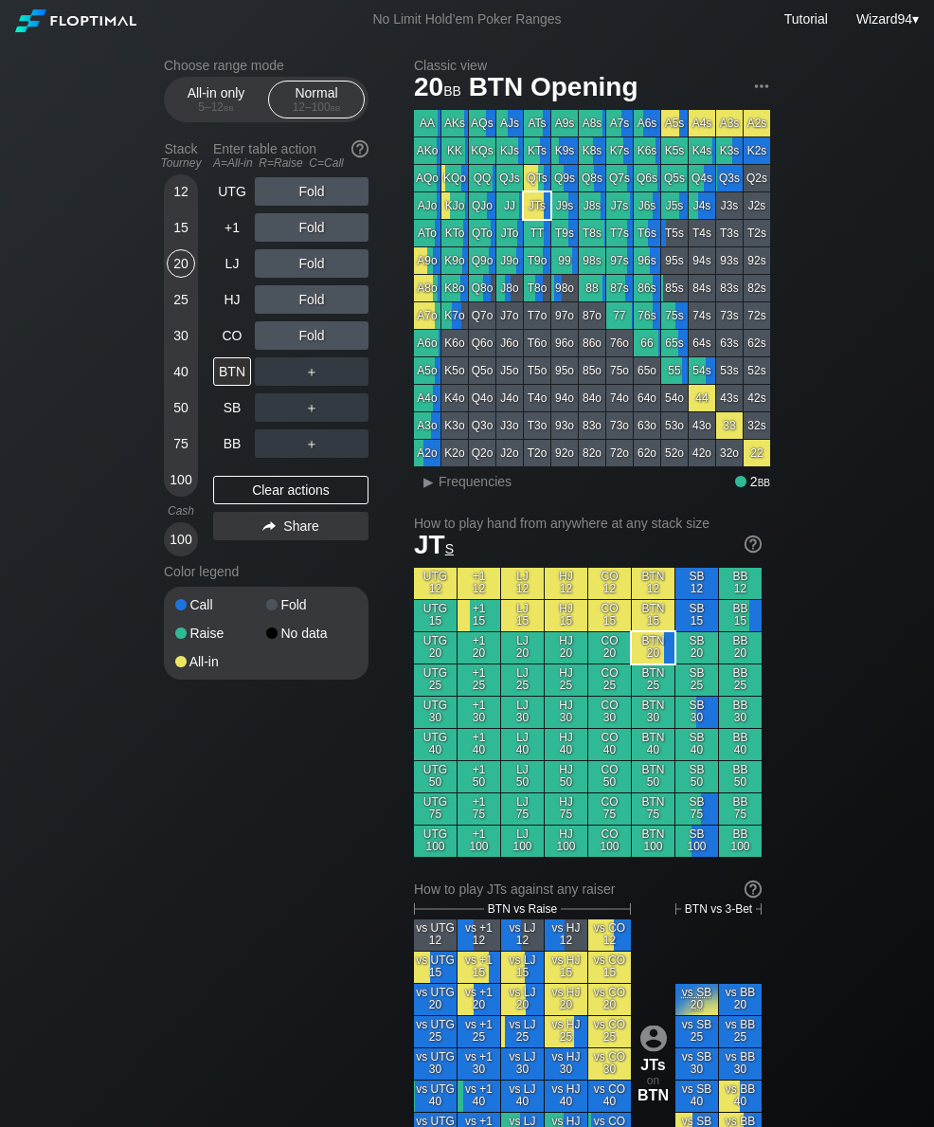
click at [173, 240] on div "15" at bounding box center [181, 227] width 28 height 28
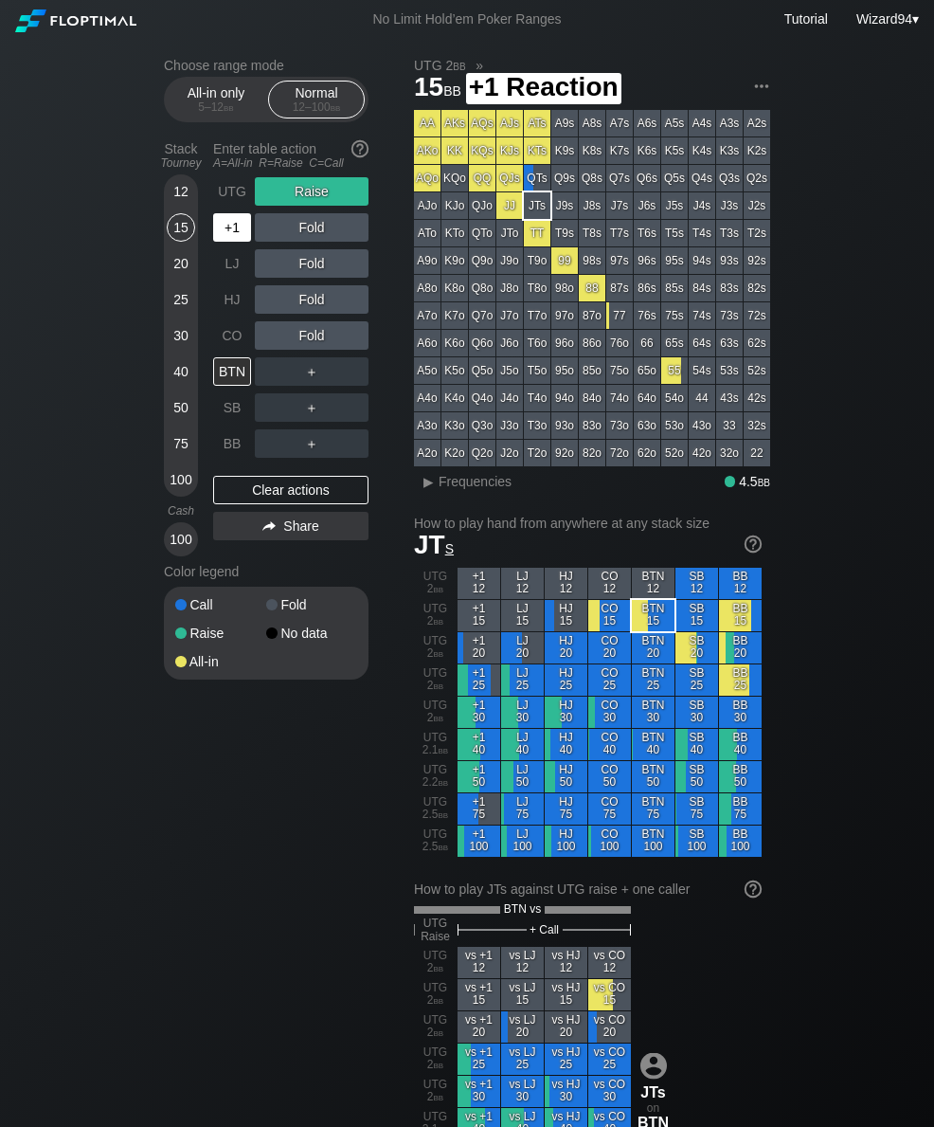
click at [229, 232] on div "+1" at bounding box center [232, 227] width 38 height 28
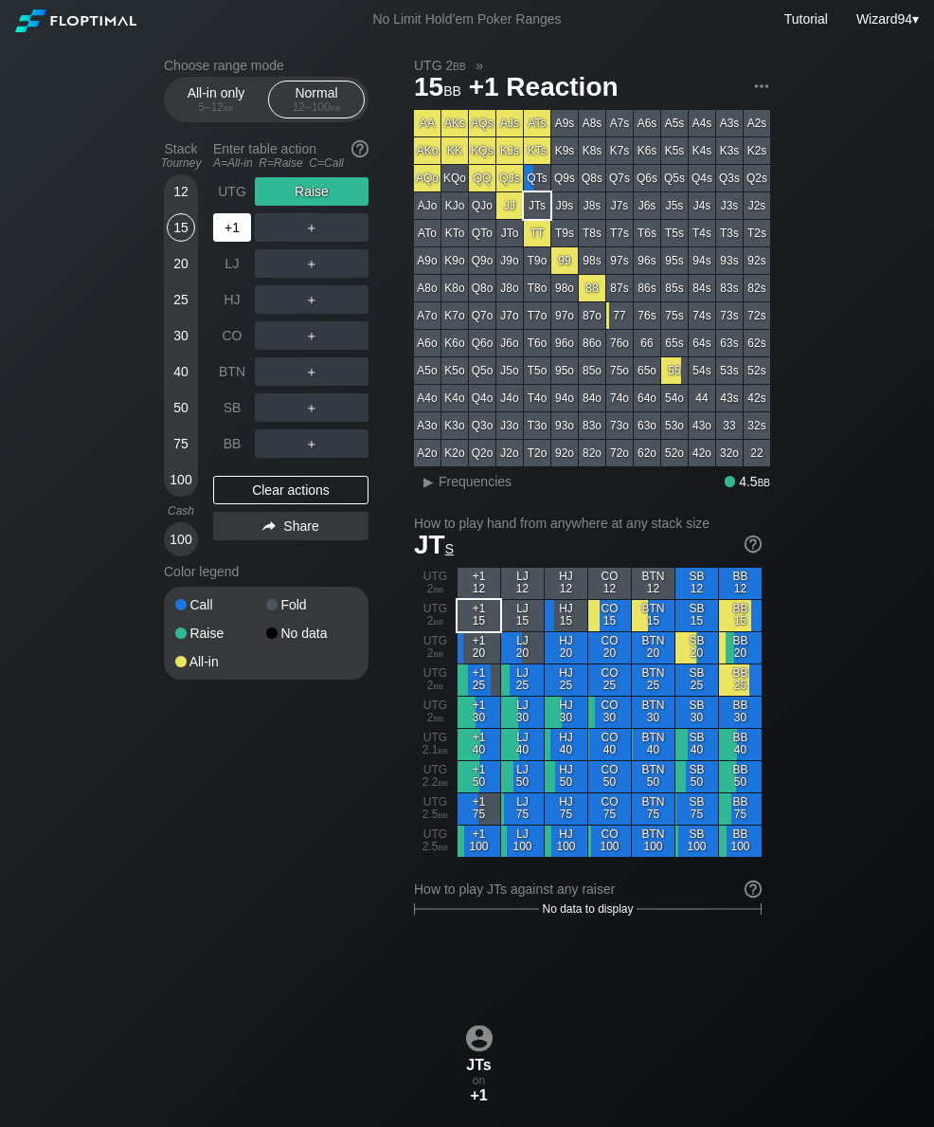
click at [227, 242] on div "+1" at bounding box center [232, 227] width 38 height 28
click at [202, 114] on div "5 – 12 bb" at bounding box center [216, 106] width 80 height 13
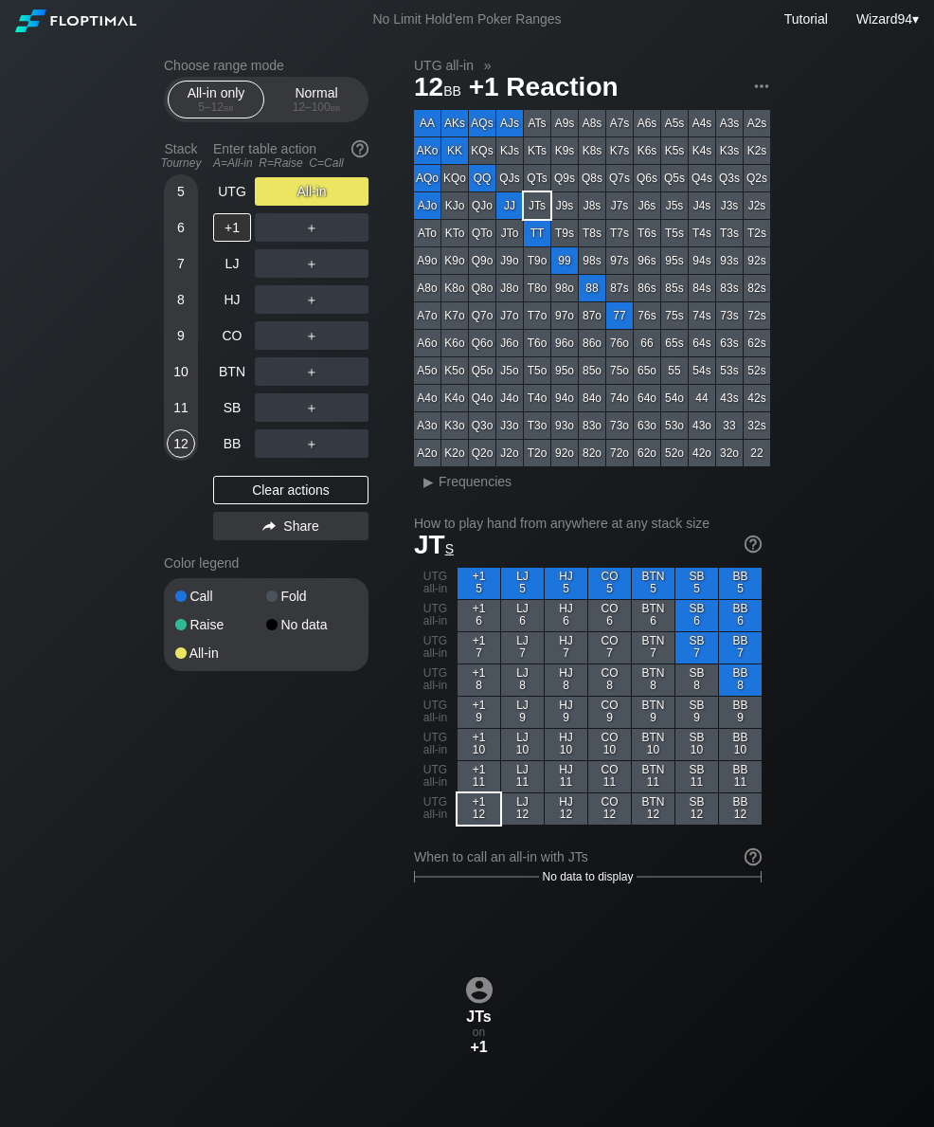
click at [183, 196] on div "5" at bounding box center [181, 191] width 28 height 28
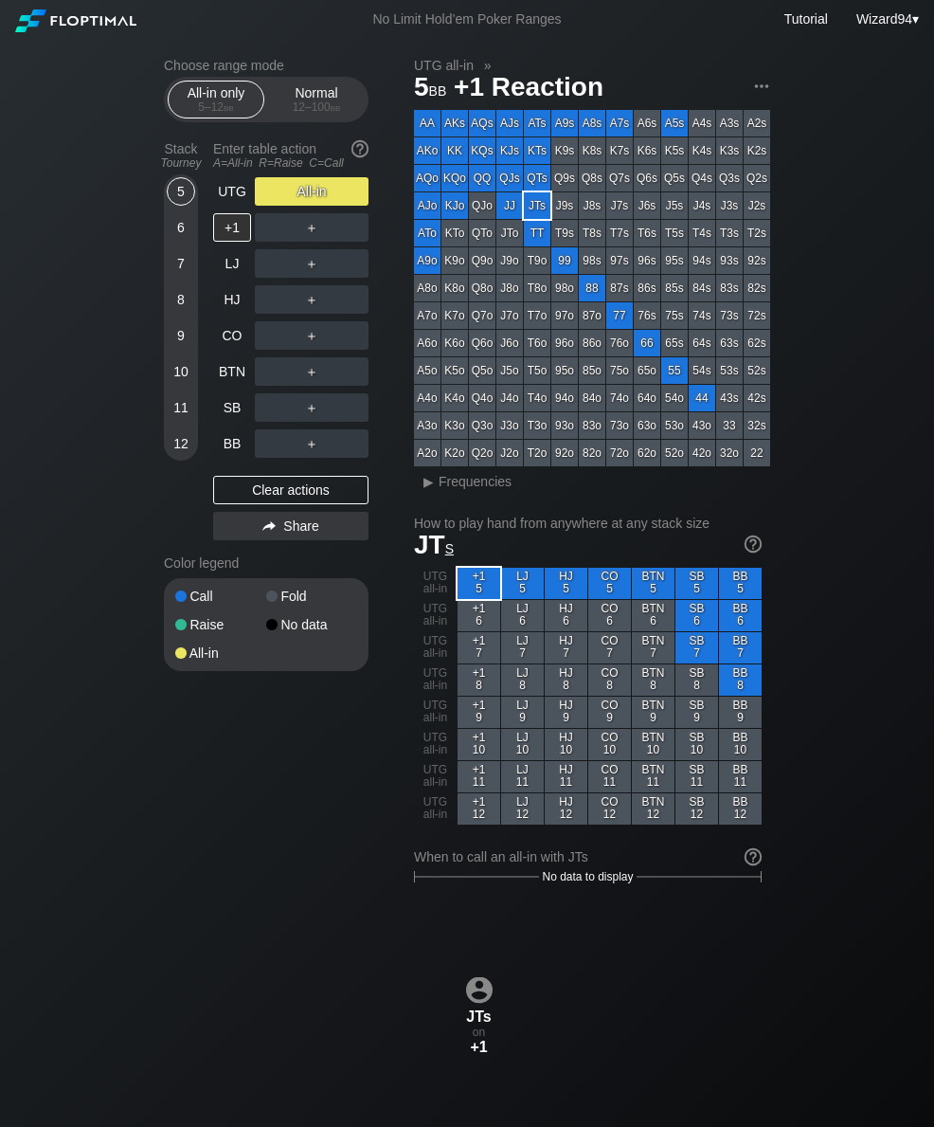
click at [230, 206] on div "UTG" at bounding box center [232, 191] width 38 height 28
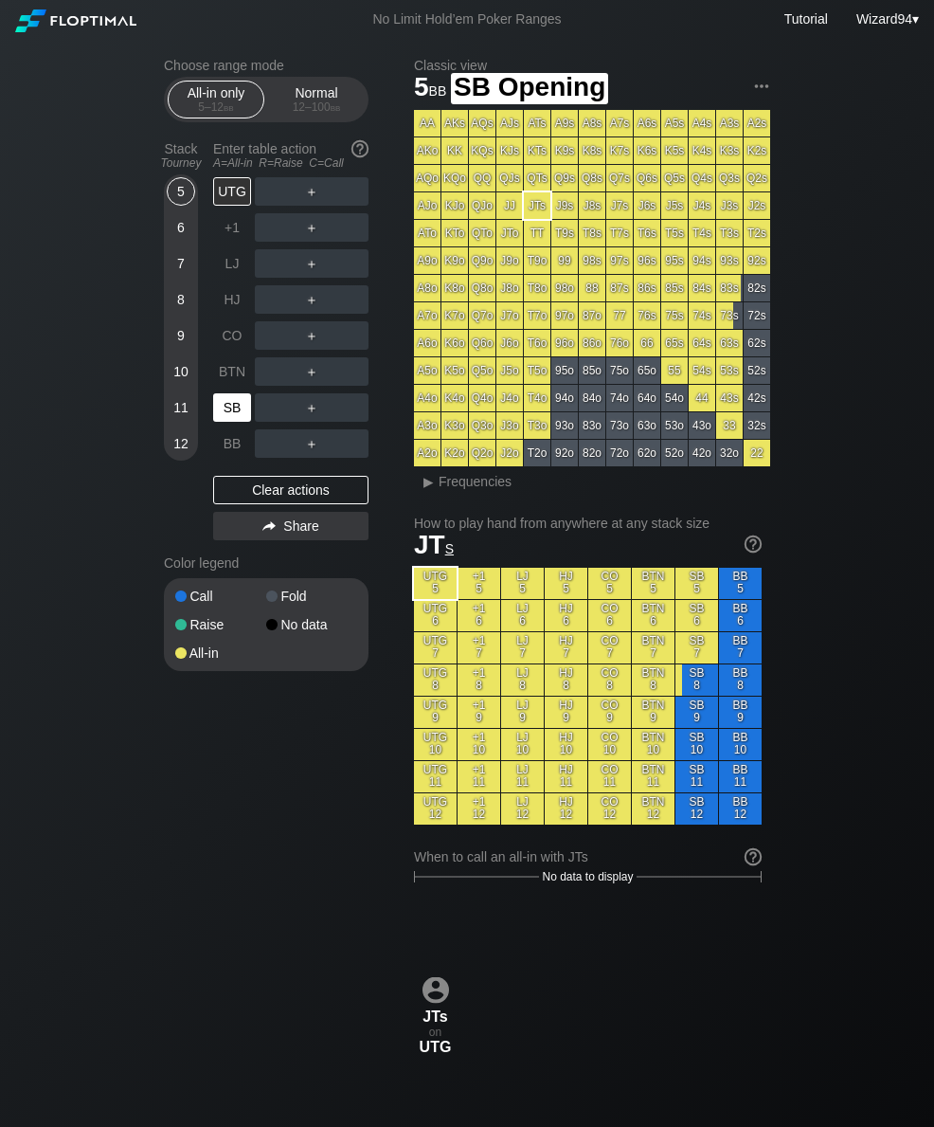
click at [235, 416] on div "SB" at bounding box center [232, 407] width 38 height 28
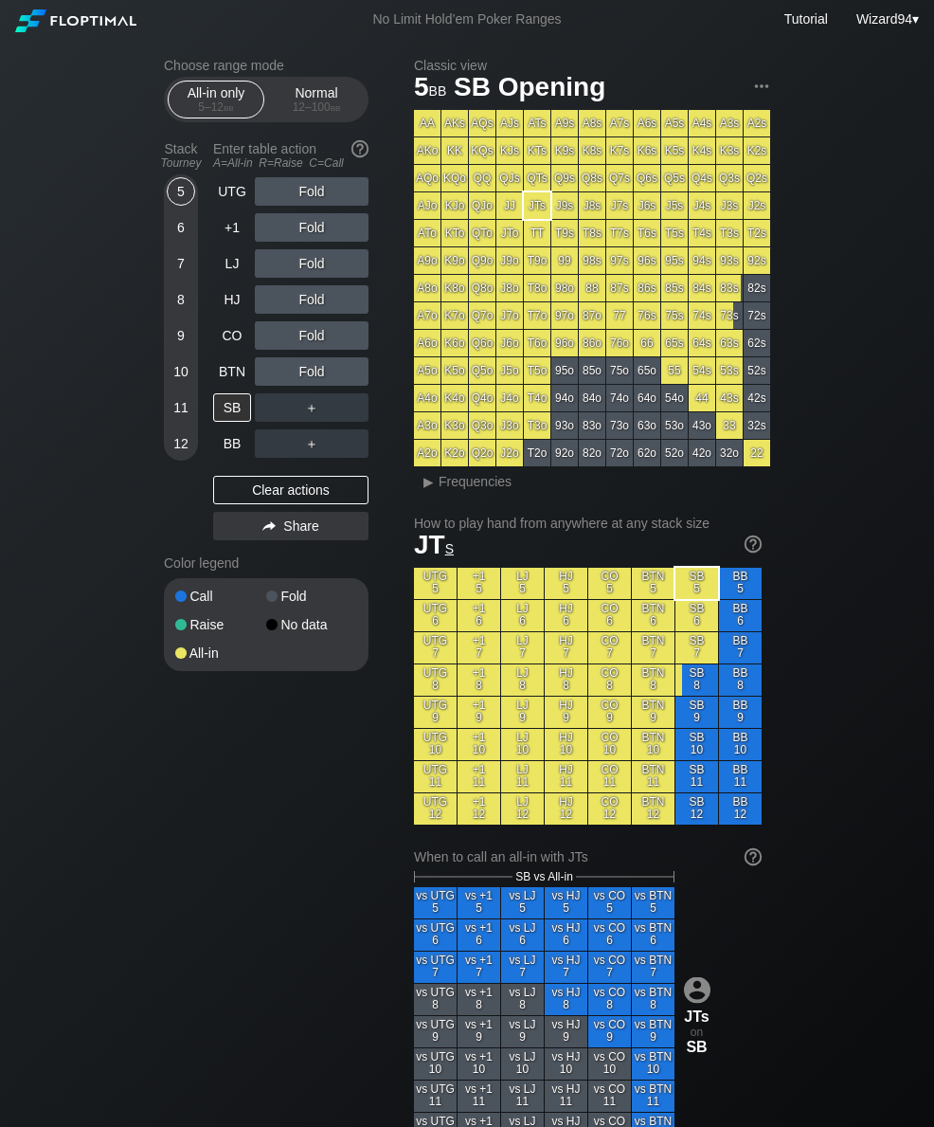
click at [331, 114] on span "bb" at bounding box center [336, 106] width 10 height 13
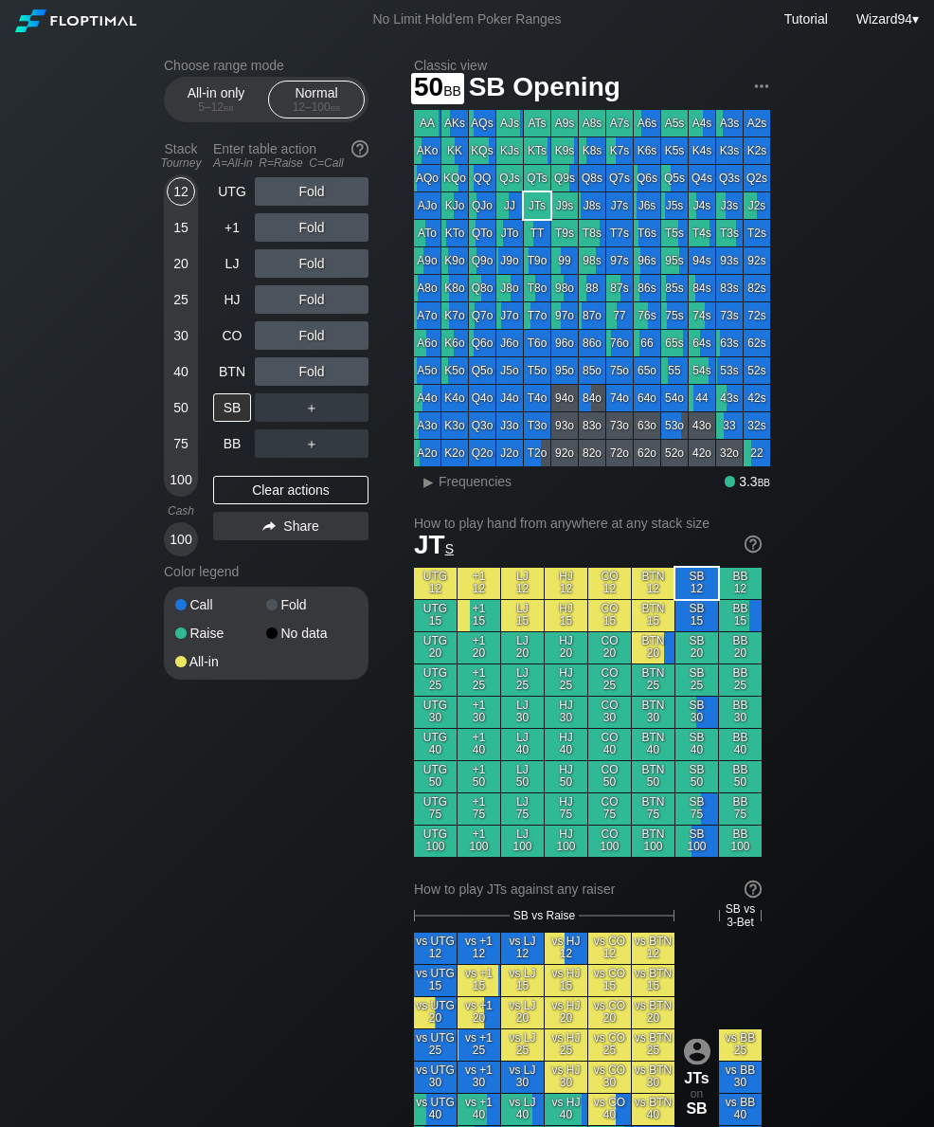
click at [187, 418] on div "50" at bounding box center [181, 407] width 28 height 28
click at [234, 412] on div "SB" at bounding box center [232, 407] width 38 height 28
click at [178, 206] on div "12" at bounding box center [181, 191] width 28 height 28
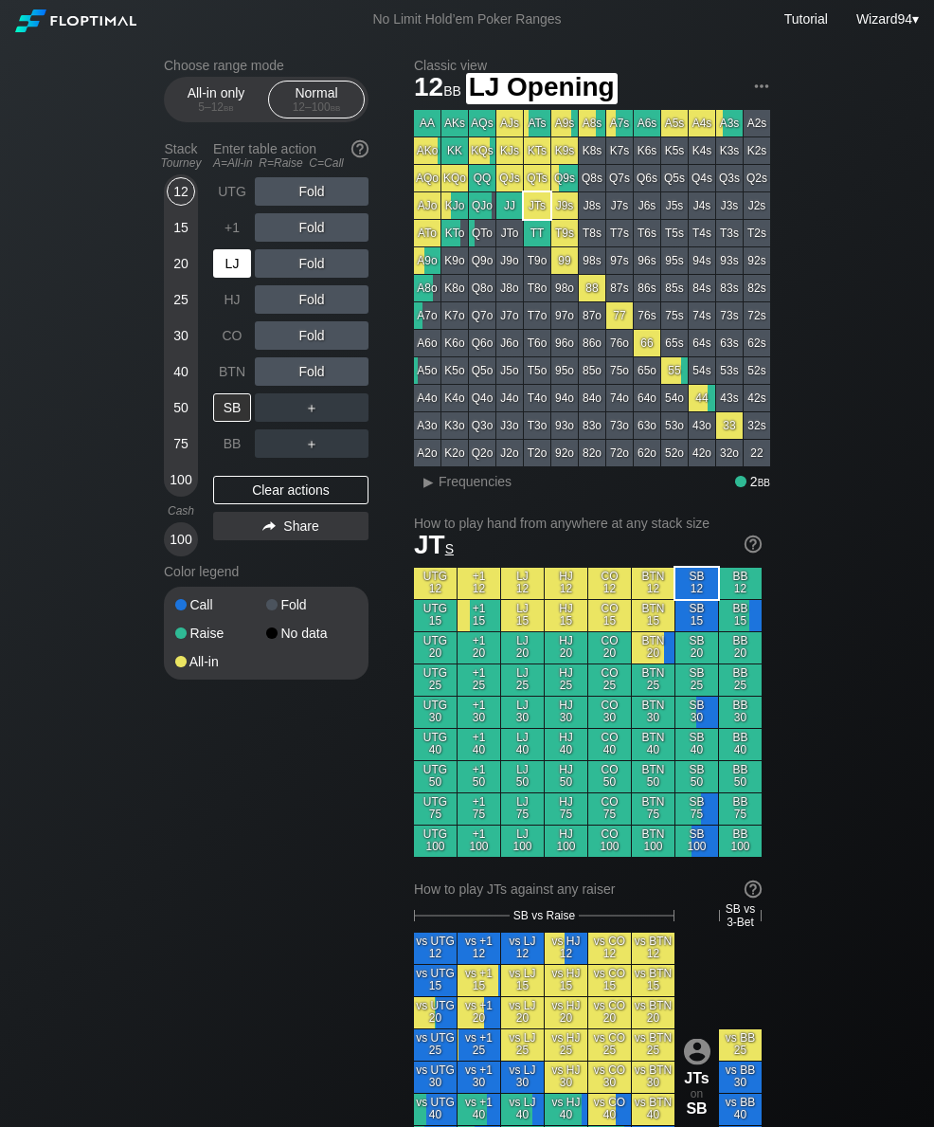
click at [240, 273] on div "LJ" at bounding box center [232, 263] width 38 height 28
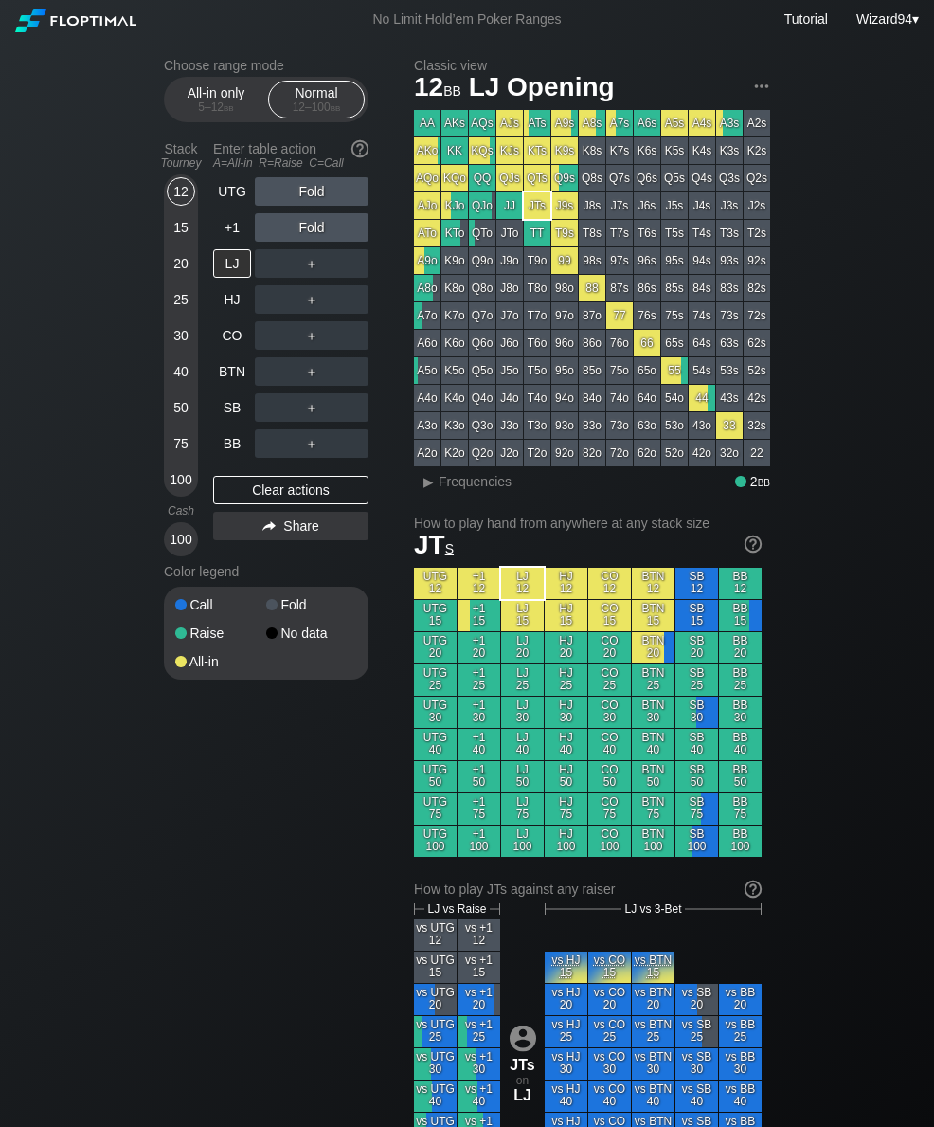
click at [221, 102] on div "All-in only 5 – 12 bb" at bounding box center [215, 99] width 87 height 36
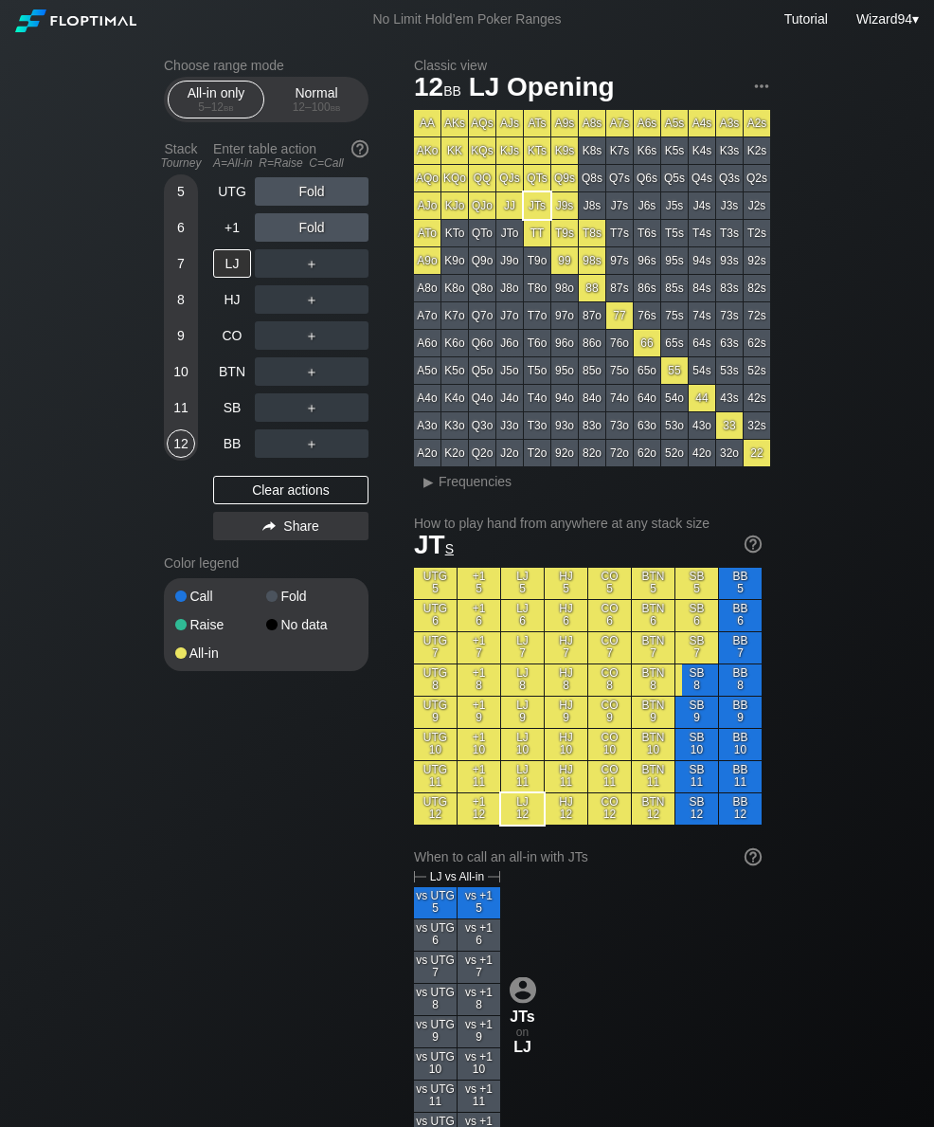
click at [181, 381] on div "10" at bounding box center [181, 371] width 28 height 28
click at [233, 270] on div "LJ" at bounding box center [232, 263] width 38 height 28
click at [327, 94] on div "Normal 12 – 100 bb" at bounding box center [316, 99] width 87 height 36
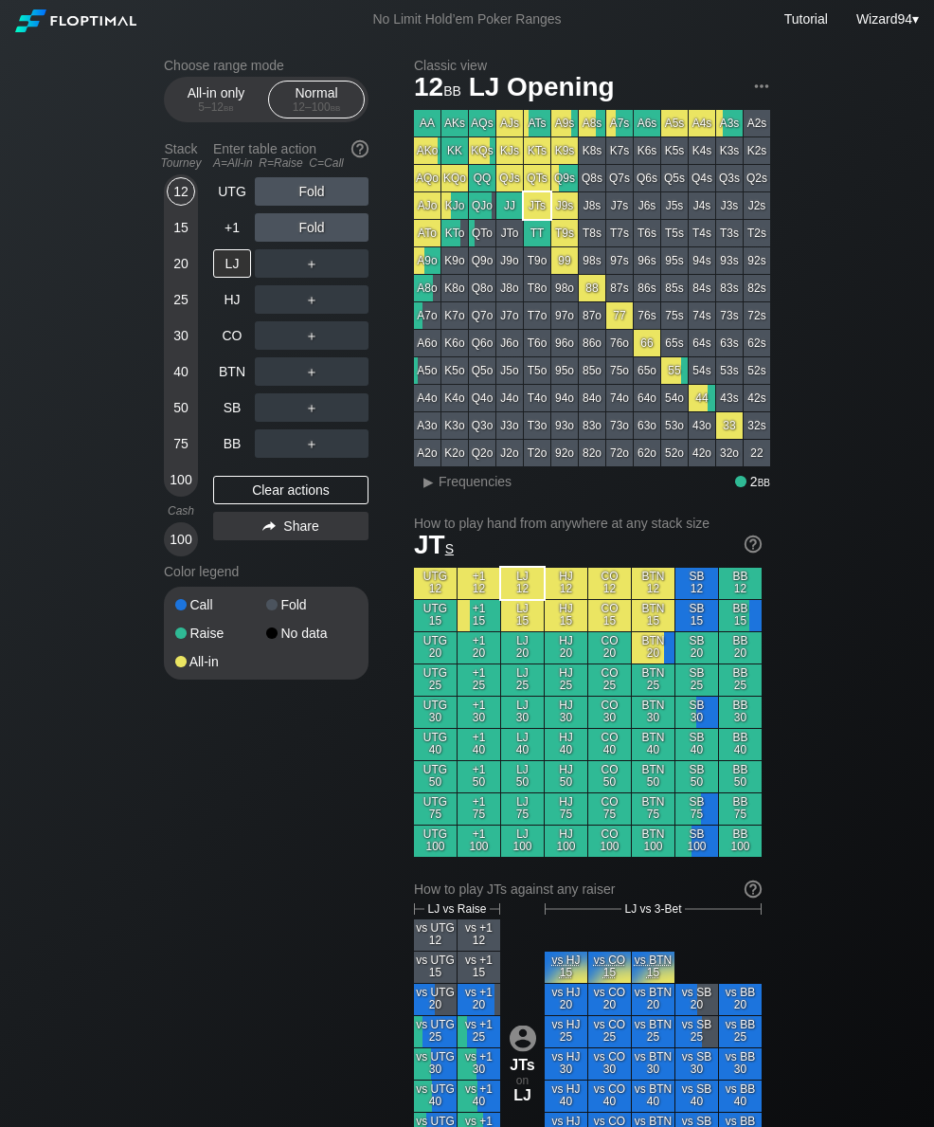
click at [182, 386] on div "40" at bounding box center [181, 371] width 28 height 28
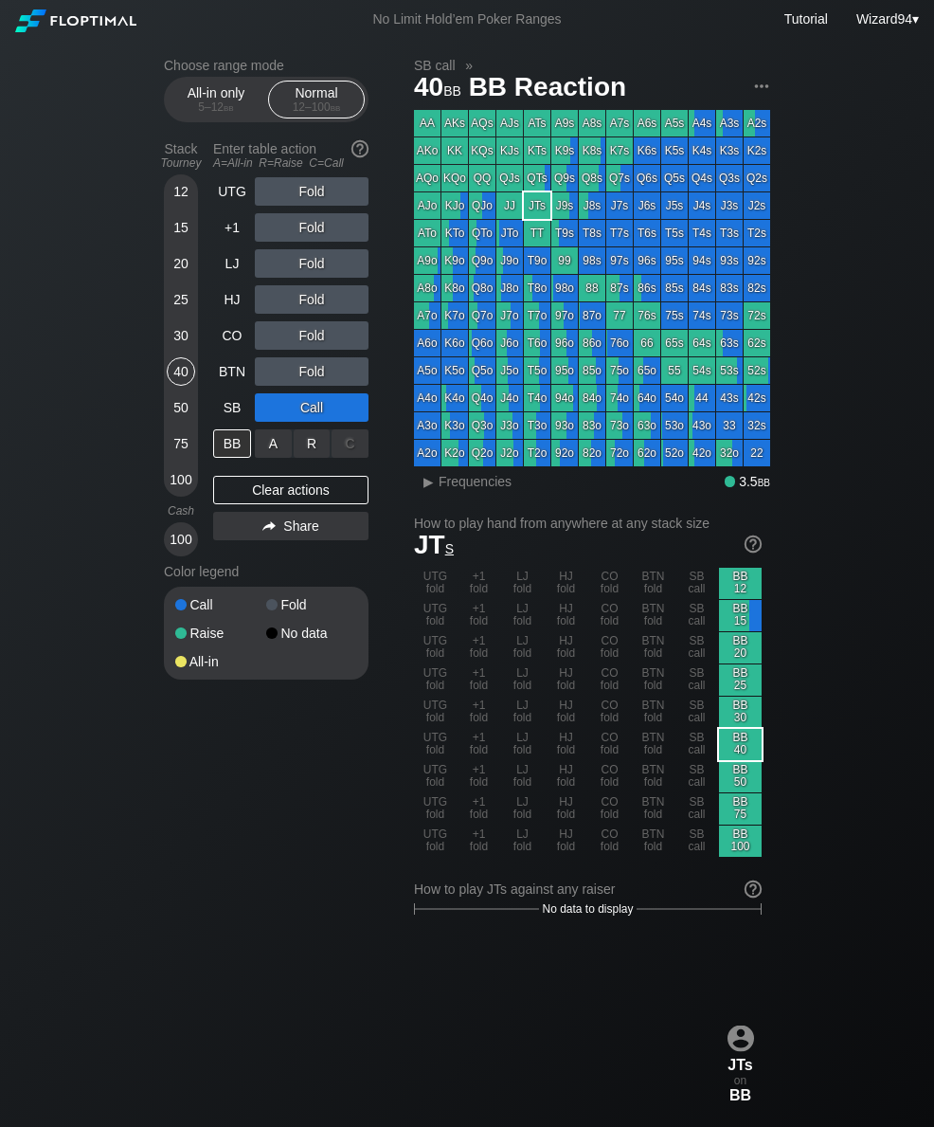
click at [312, 440] on div "R ✕" at bounding box center [312, 443] width 37 height 28
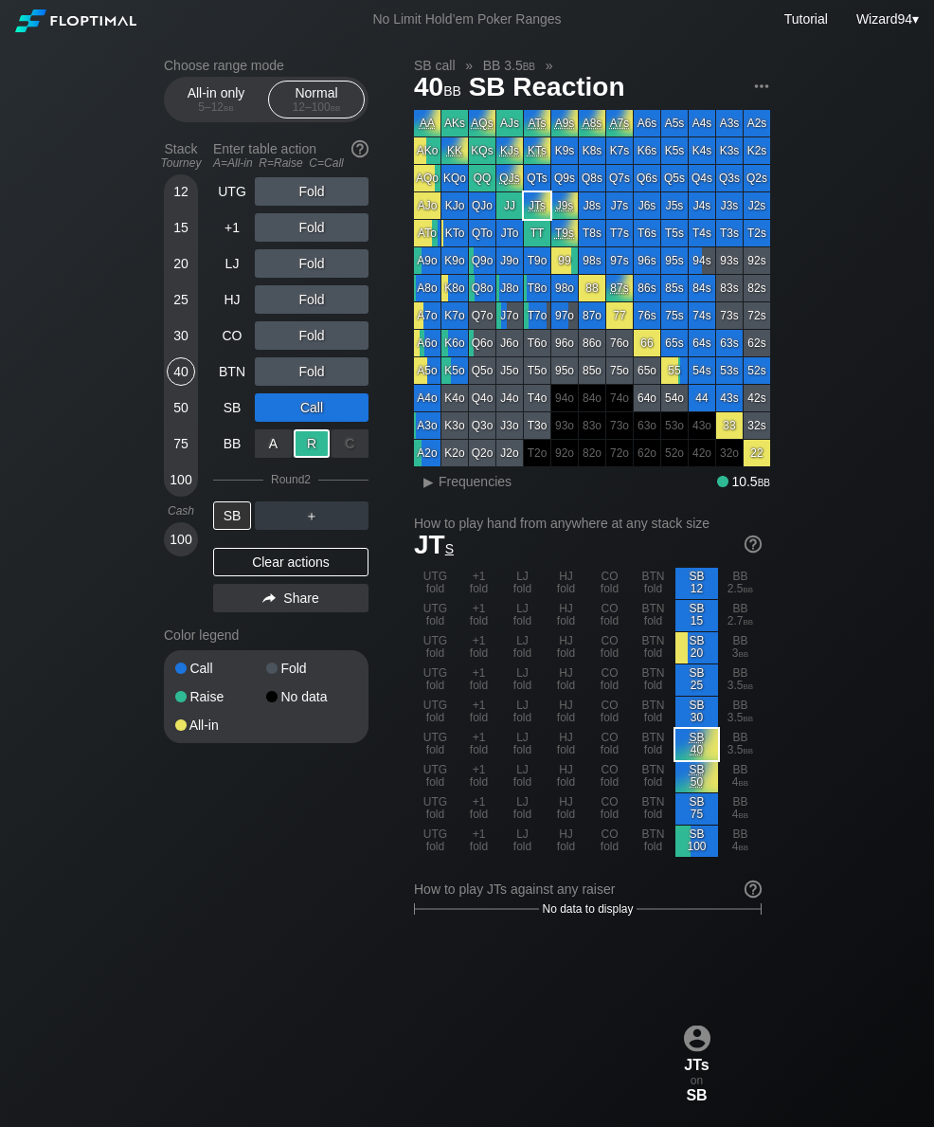
click at [161, 190] on div "Choose range mode All-in only 5 – 12 bb Normal 12 – 100 bb Stack Tourney Enter …" at bounding box center [467, 1122] width 637 height 2166
click at [161, 189] on div "Choose range mode All-in only 5 – 12 bb Normal 12 – 100 bb Stack Tourney Enter …" at bounding box center [467, 1122] width 637 height 2166
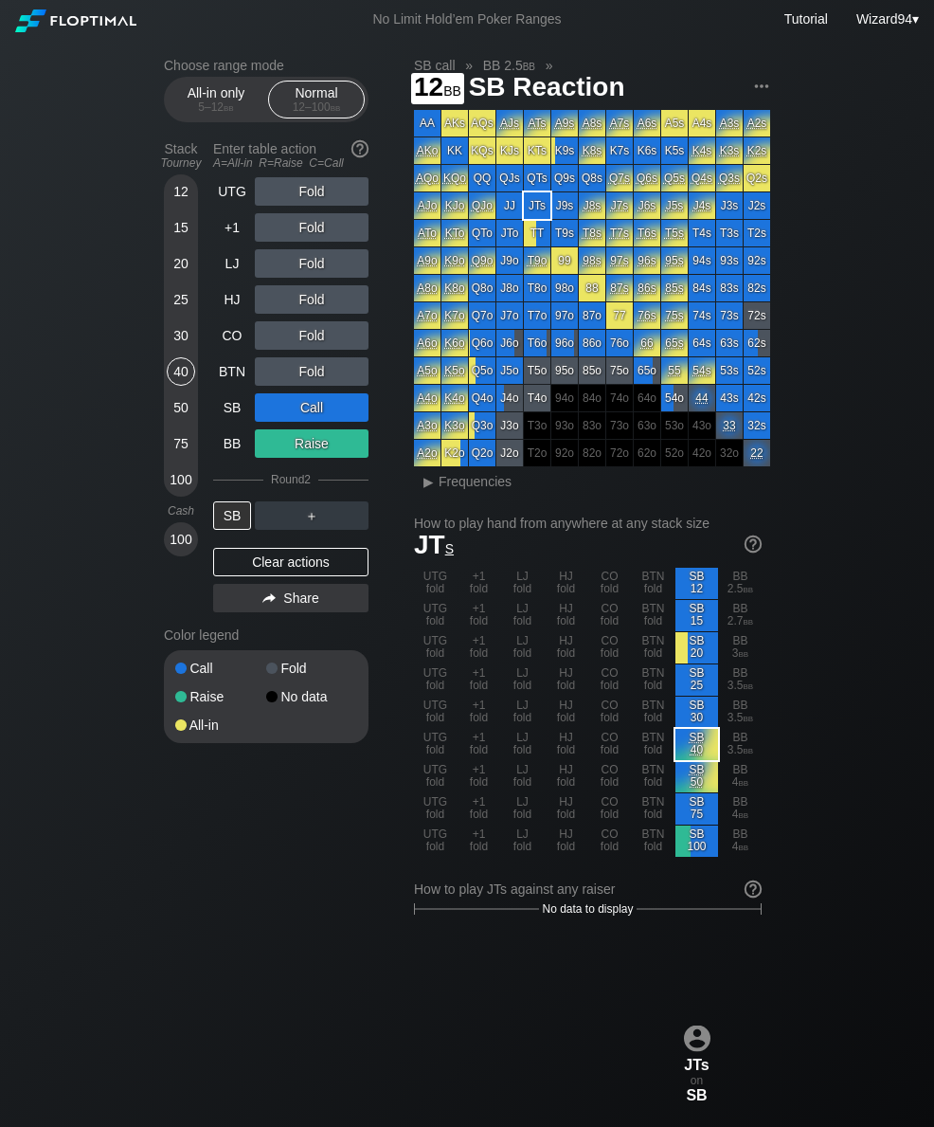
click at [180, 198] on div "12" at bounding box center [181, 191] width 28 height 28
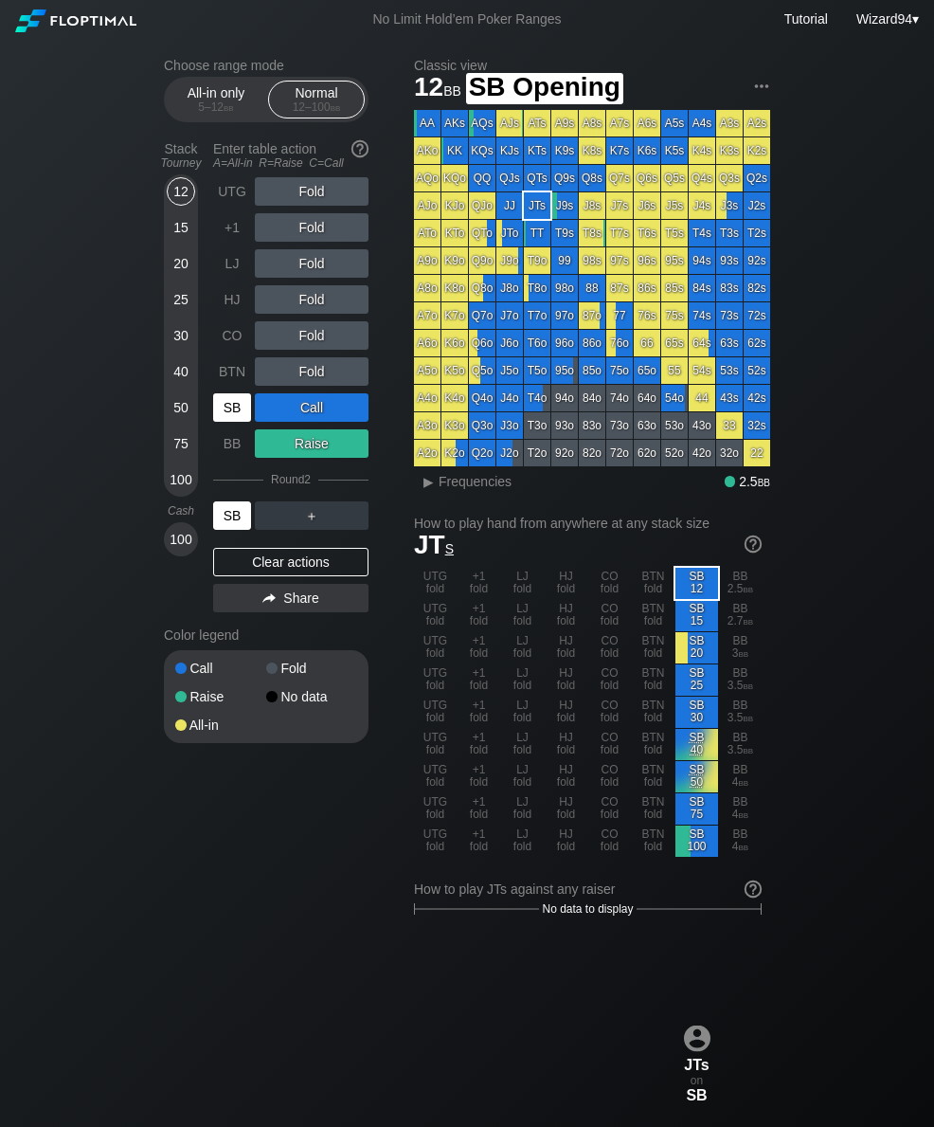
click at [233, 414] on div "SB" at bounding box center [232, 407] width 38 height 28
click at [233, 413] on div "SB" at bounding box center [232, 407] width 38 height 28
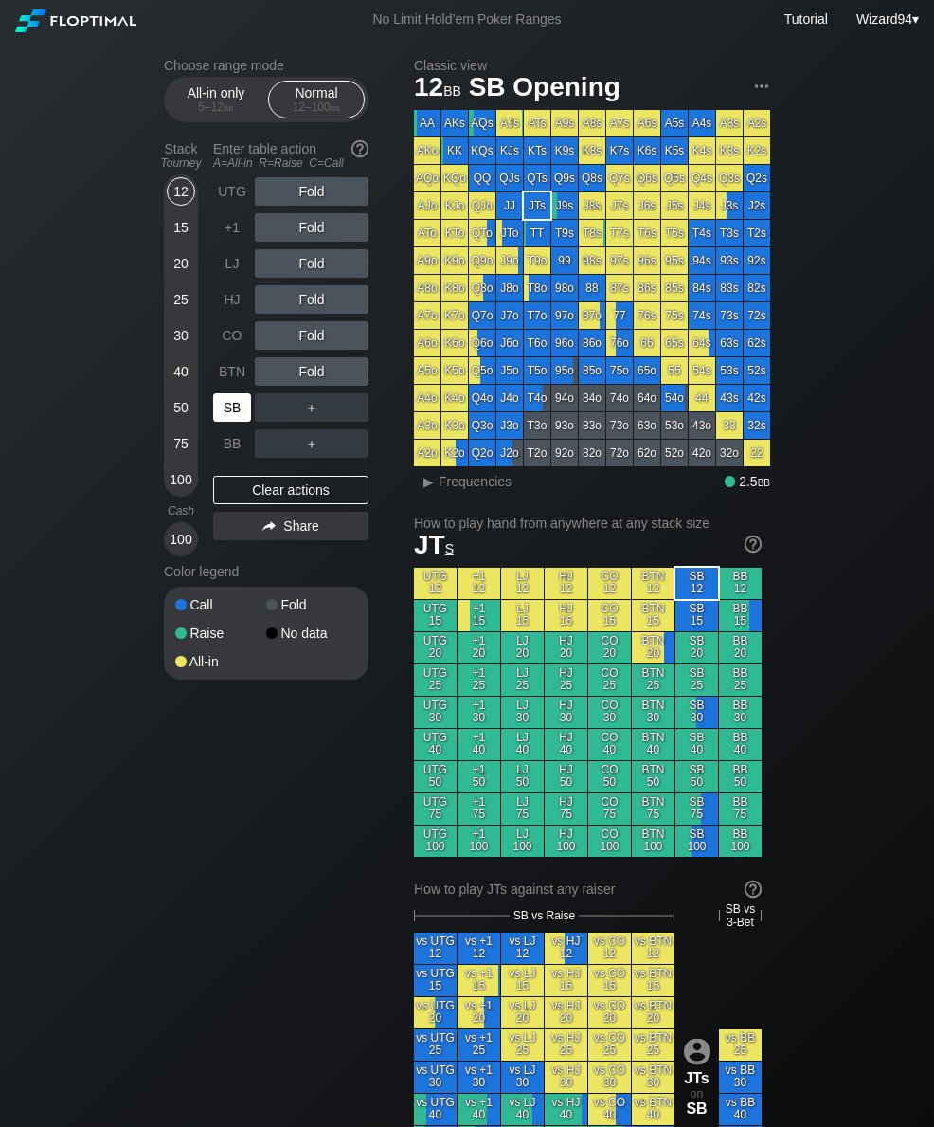
click at [227, 422] on div "SB" at bounding box center [232, 407] width 38 height 28
click at [220, 422] on div "SB" at bounding box center [232, 407] width 38 height 28
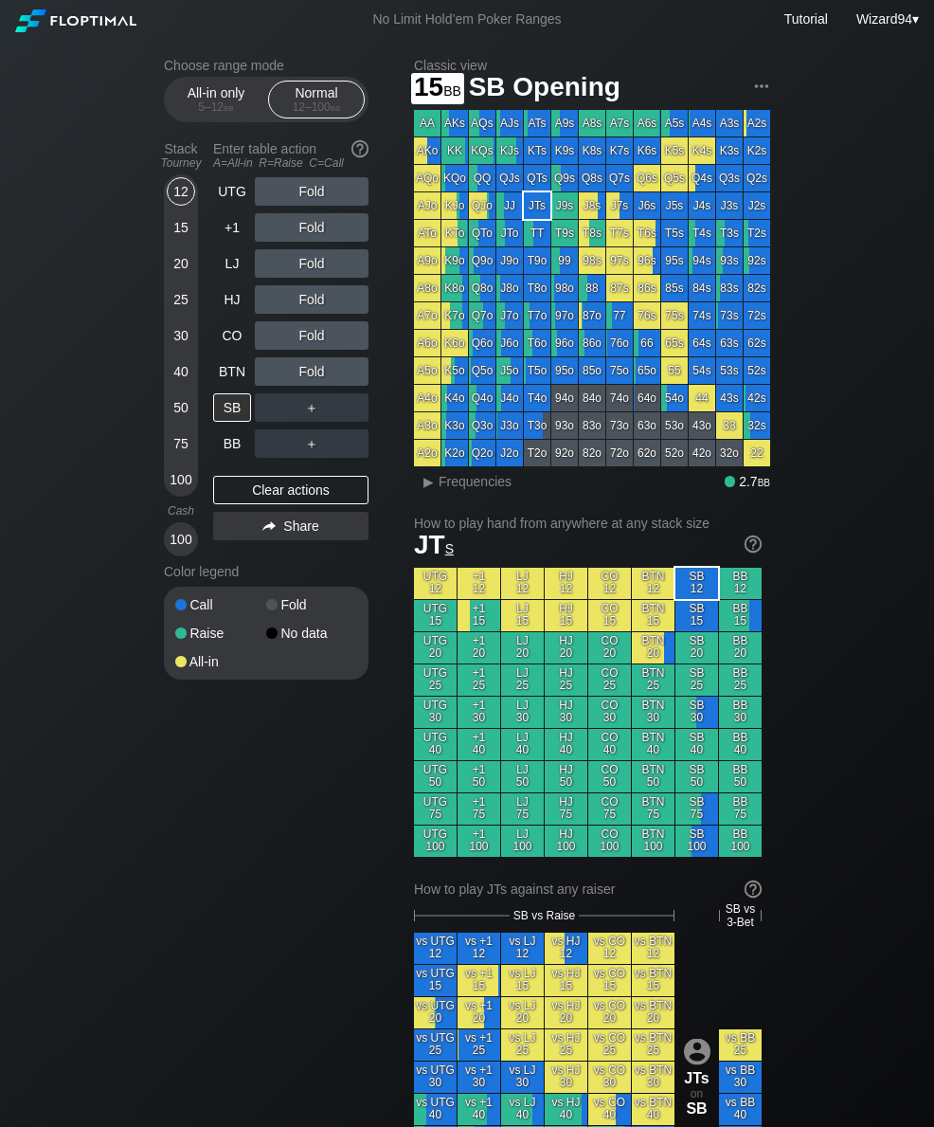
click at [179, 228] on div "15" at bounding box center [181, 227] width 28 height 28
click at [229, 345] on div "CO" at bounding box center [232, 335] width 38 height 28
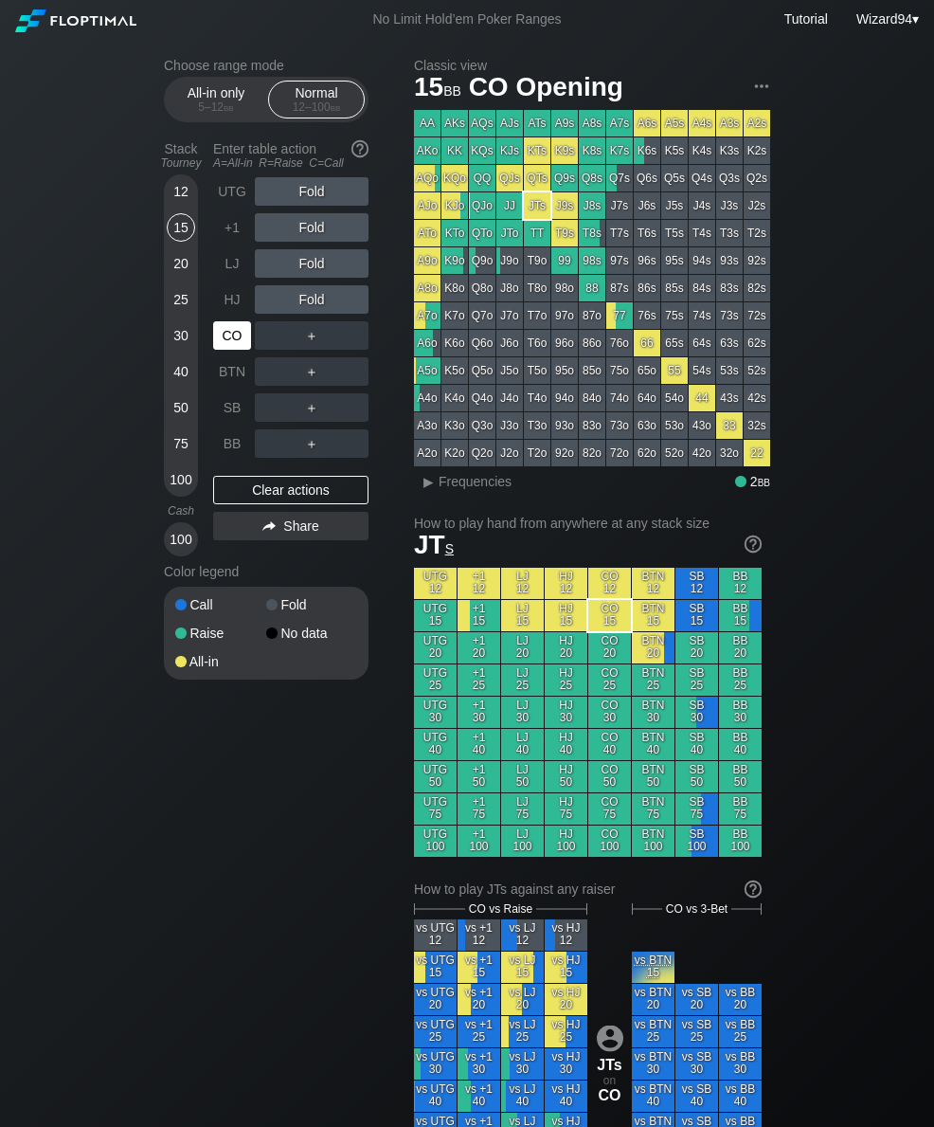
click at [228, 344] on div "CO" at bounding box center [232, 335] width 38 height 28
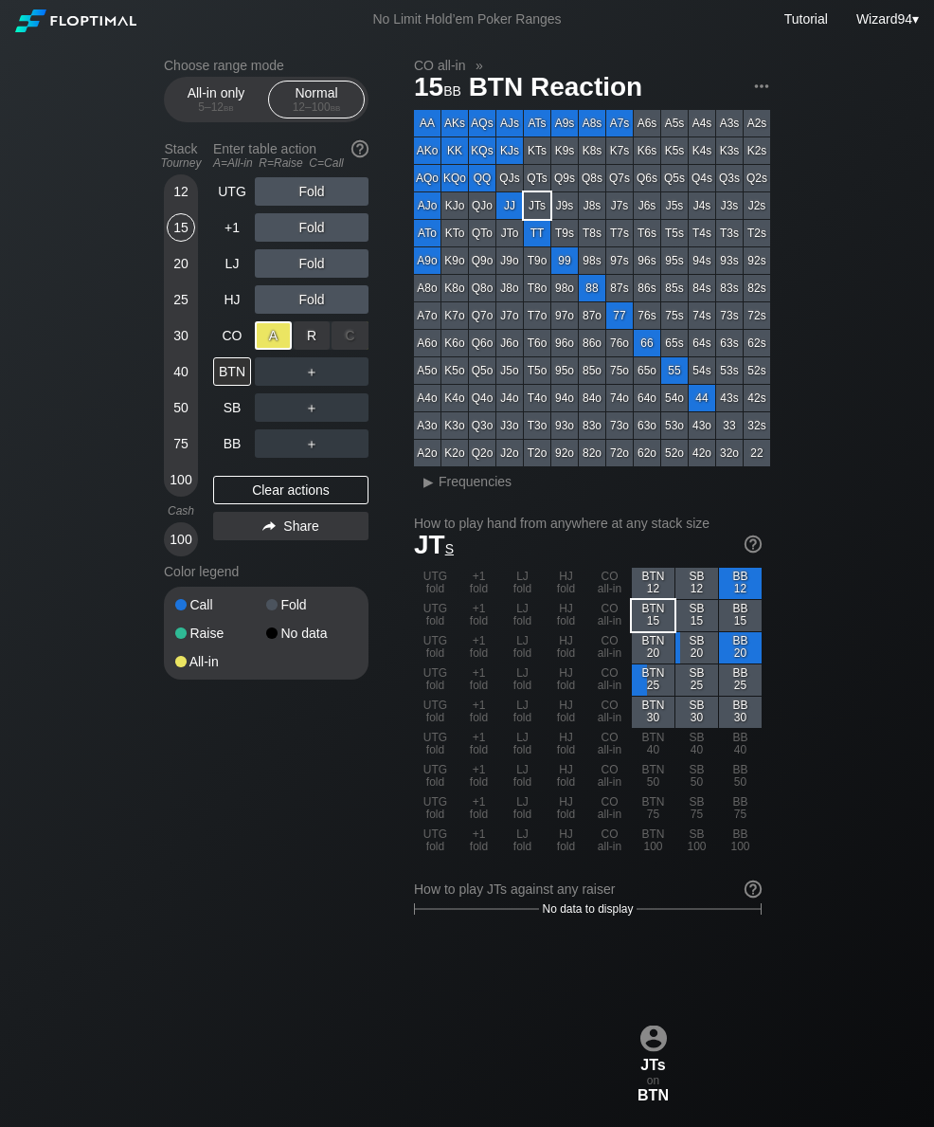
click at [216, 112] on div "5 – 12 bb" at bounding box center [216, 106] width 80 height 13
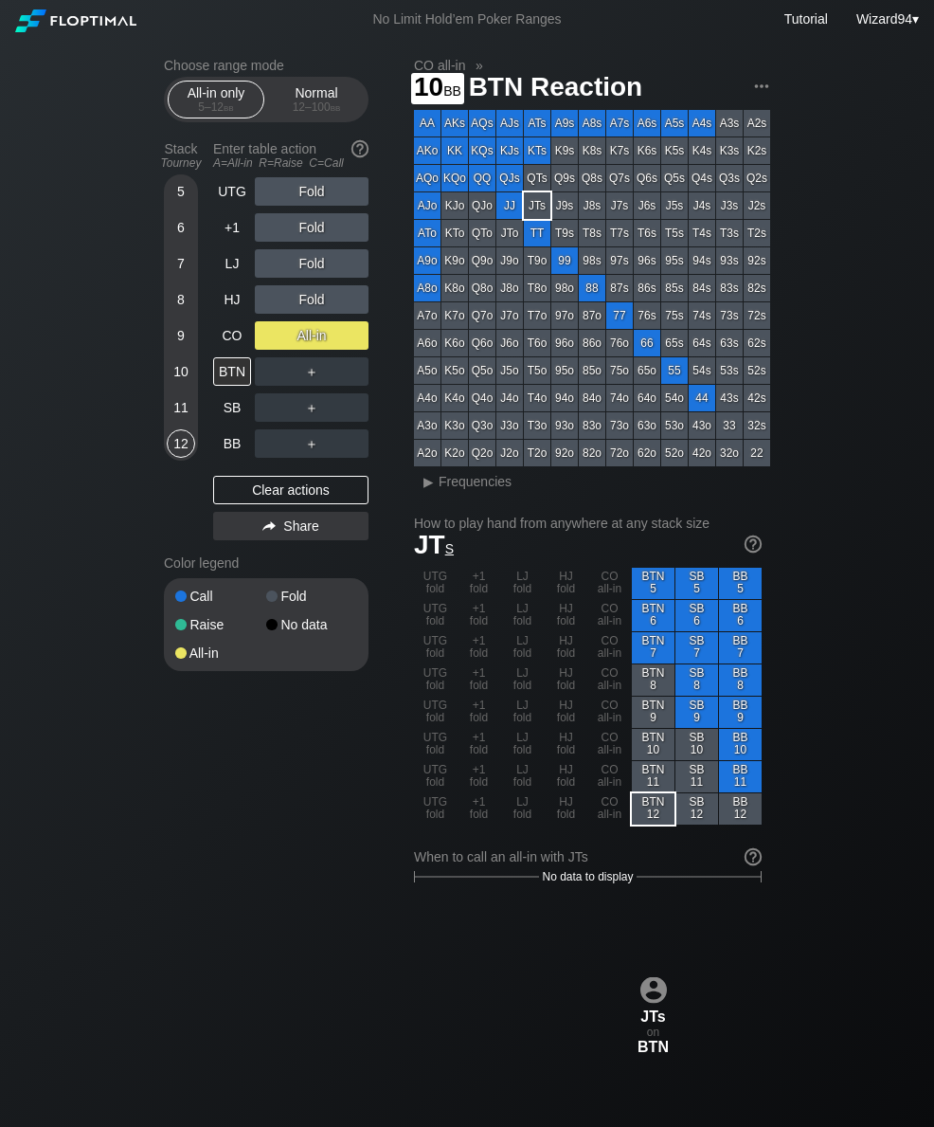
click at [181, 378] on div "10" at bounding box center [181, 371] width 28 height 28
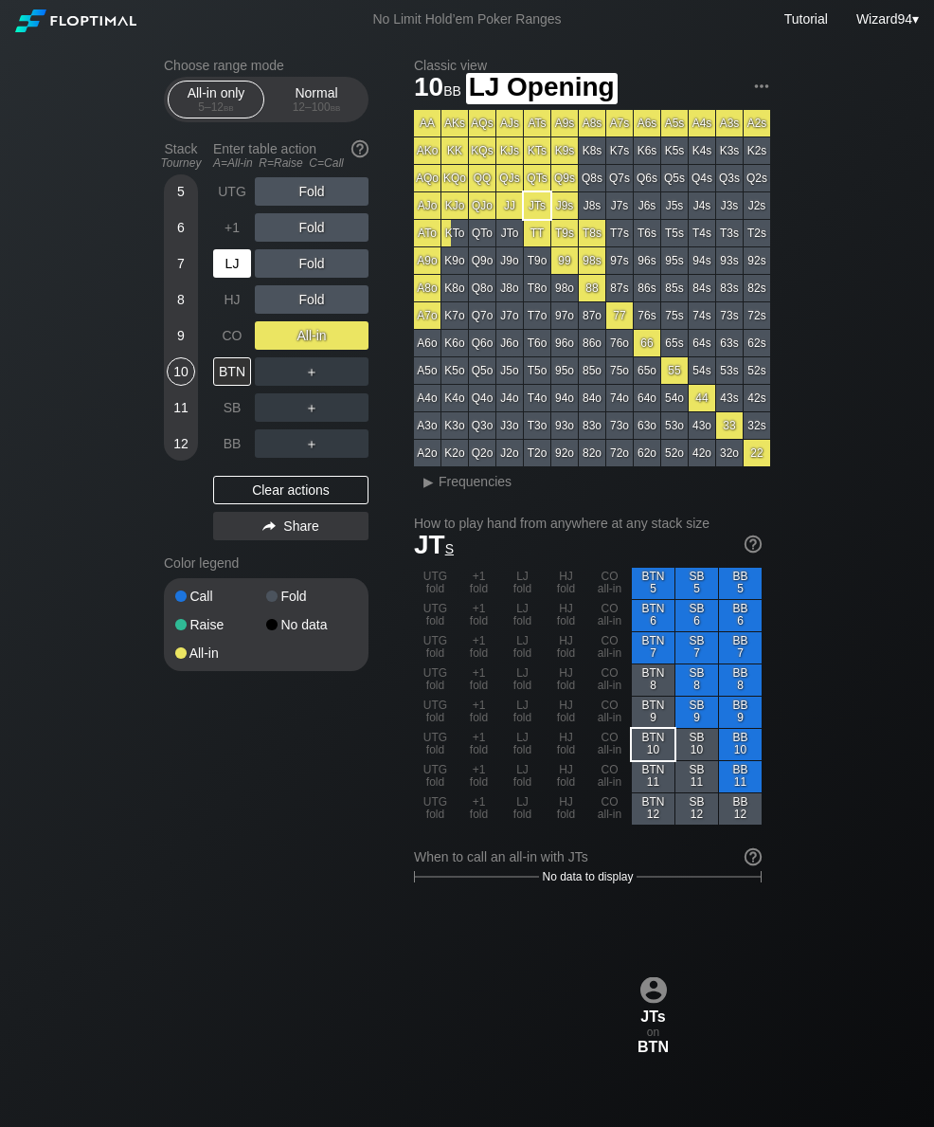
click at [234, 266] on div "LJ" at bounding box center [232, 263] width 38 height 28
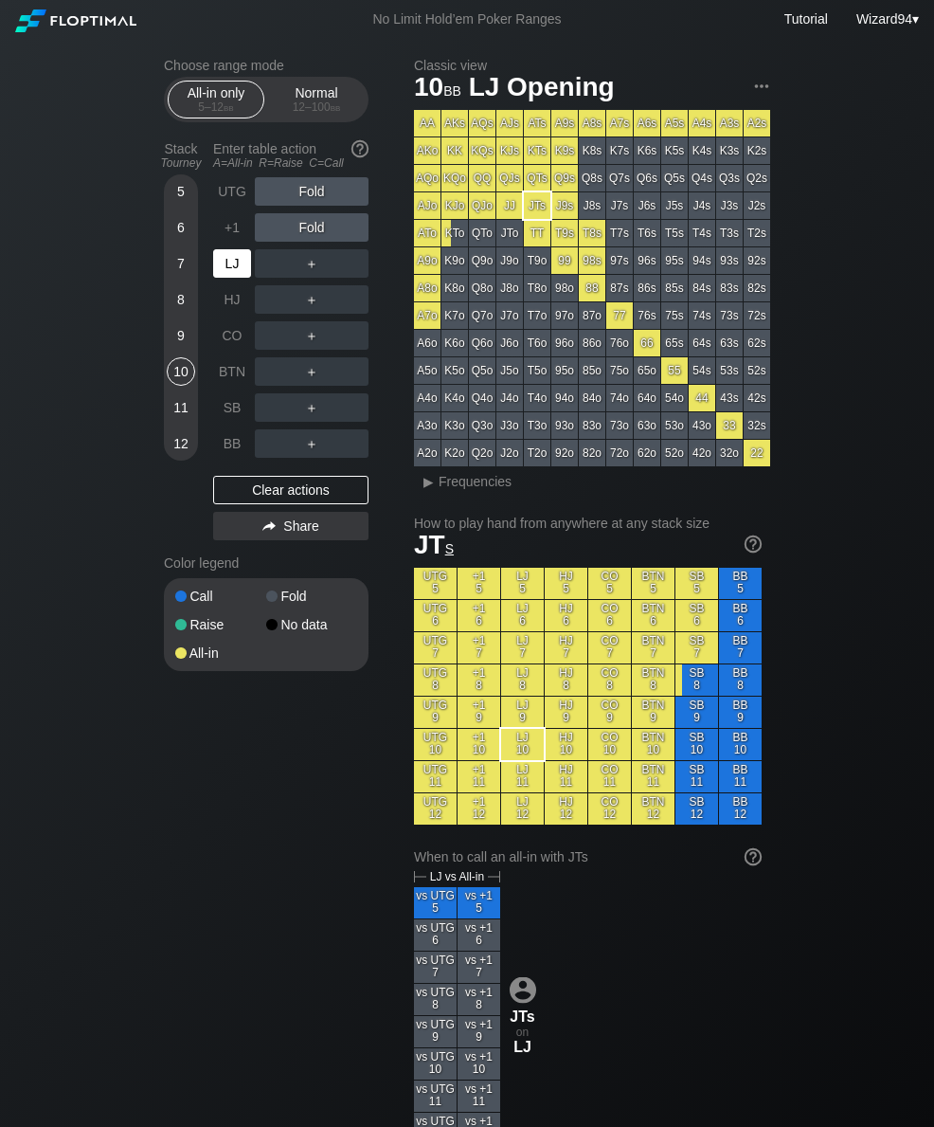
click at [231, 277] on div "LJ" at bounding box center [232, 263] width 38 height 28
click at [217, 272] on div "LJ" at bounding box center [232, 263] width 38 height 28
click at [313, 94] on div "Normal 12 – 100 bb" at bounding box center [316, 99] width 87 height 36
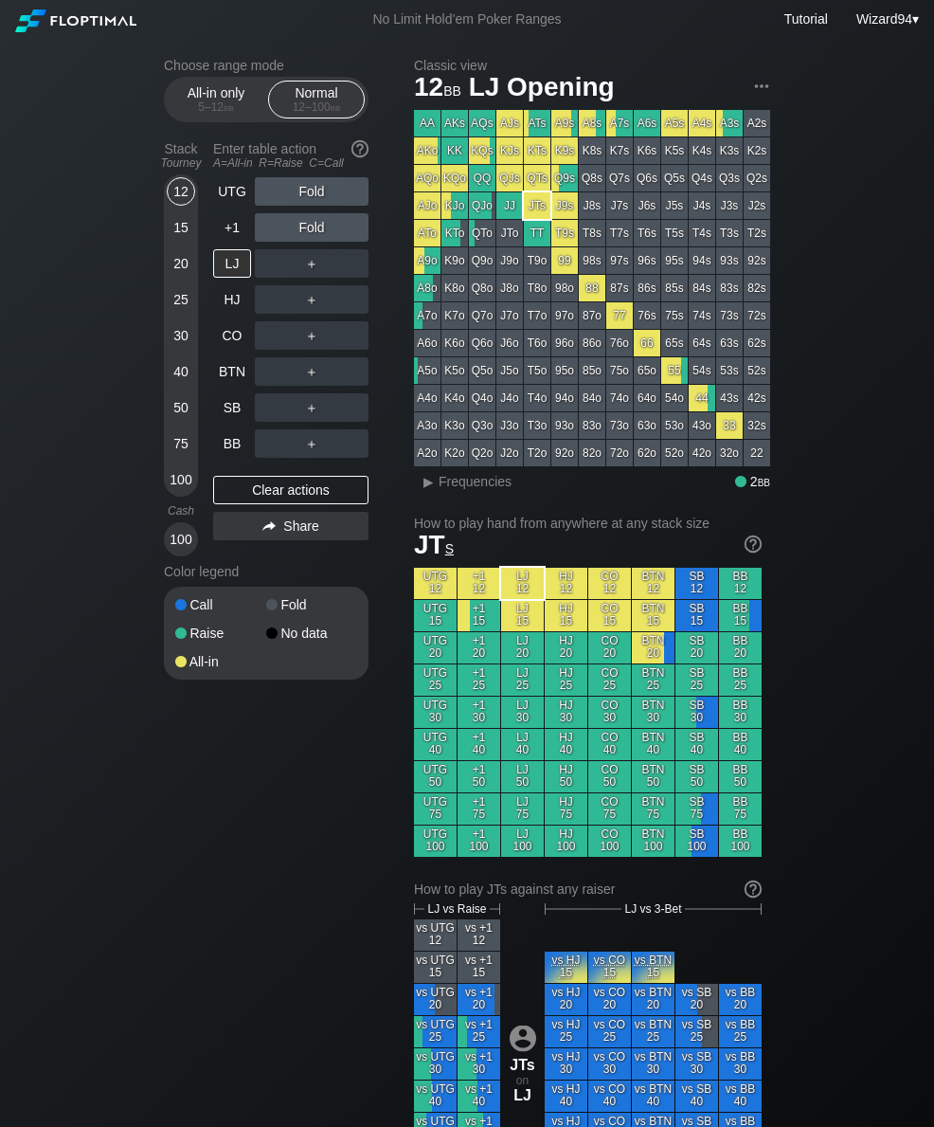
click at [180, 285] on div "20" at bounding box center [181, 267] width 28 height 36
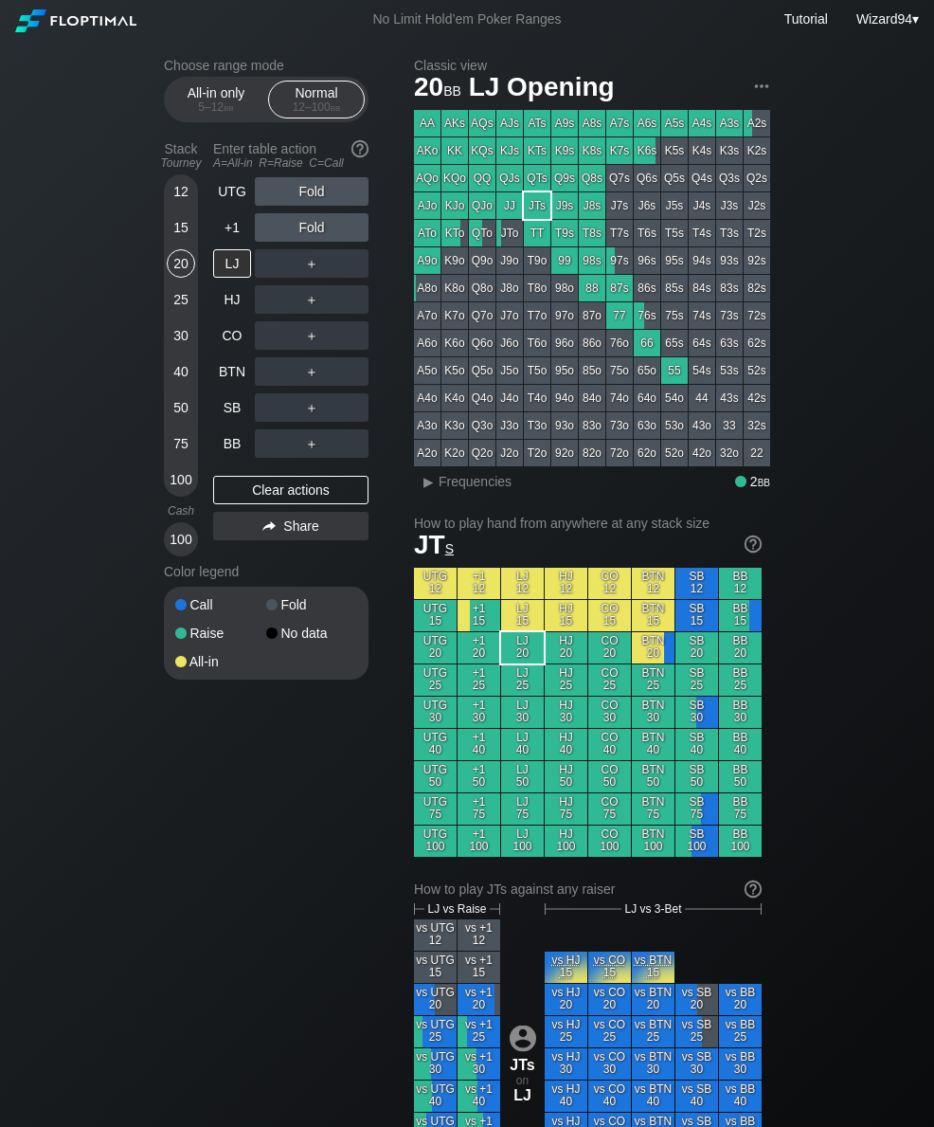
click at [305, 213] on div "Fold" at bounding box center [312, 228] width 114 height 44
click at [310, 201] on div "R ✕" at bounding box center [312, 191] width 37 height 28
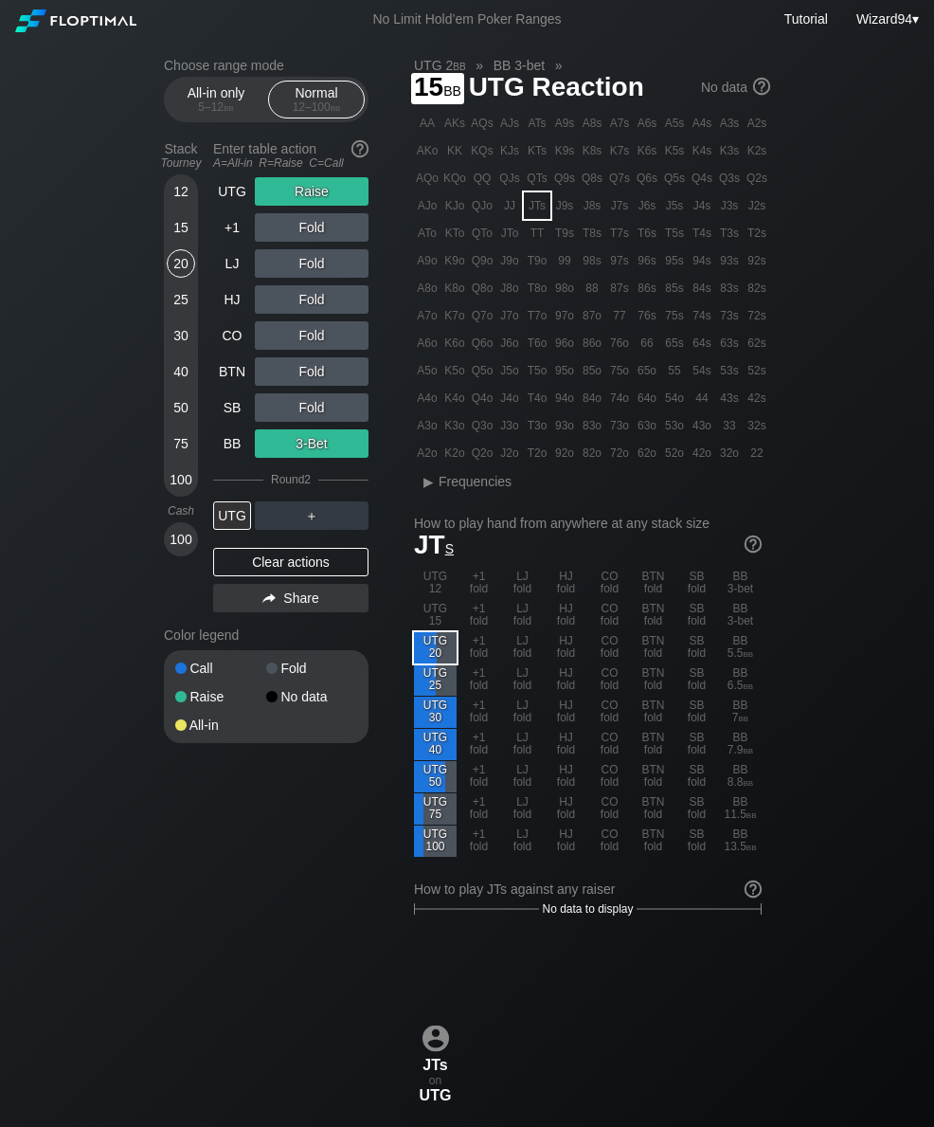
click at [238, 198] on div "UTG" at bounding box center [232, 191] width 38 height 28
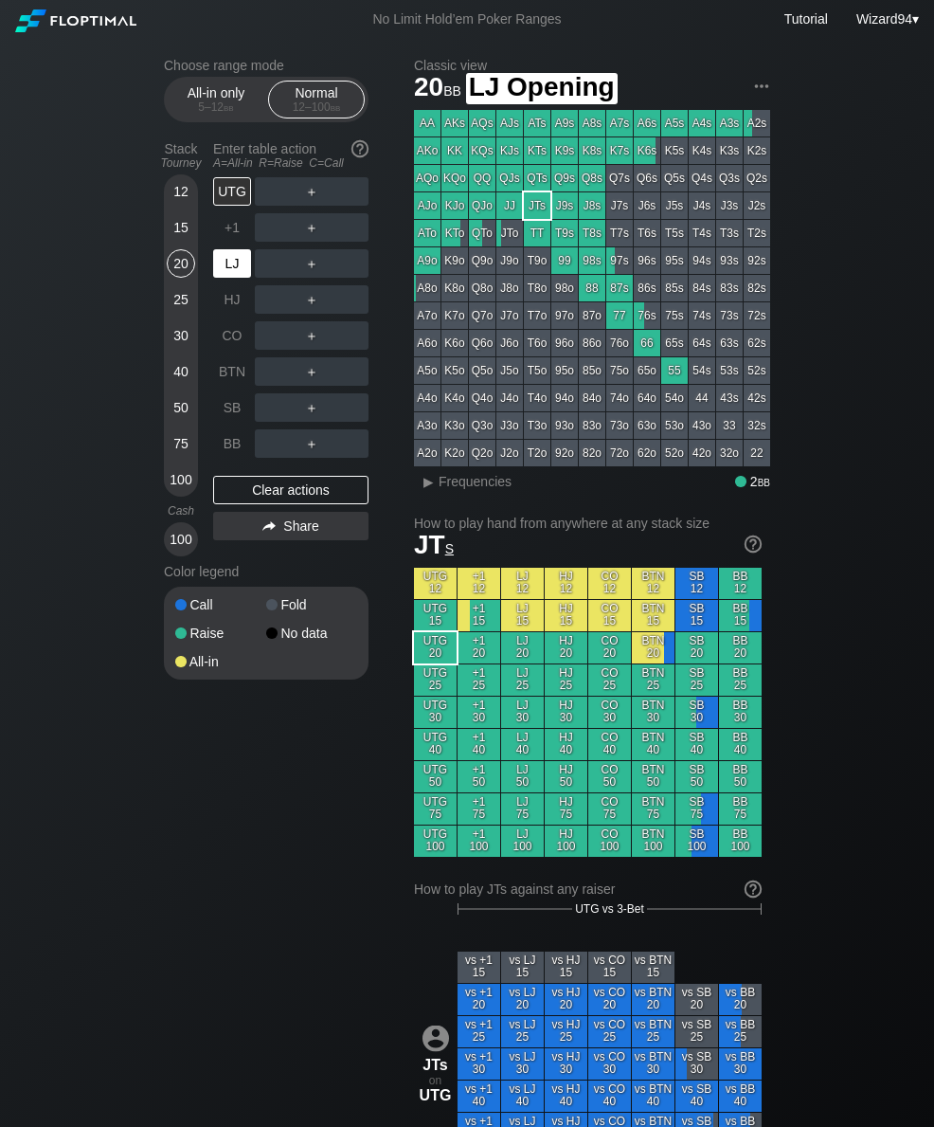
click at [240, 276] on div "LJ" at bounding box center [232, 263] width 38 height 28
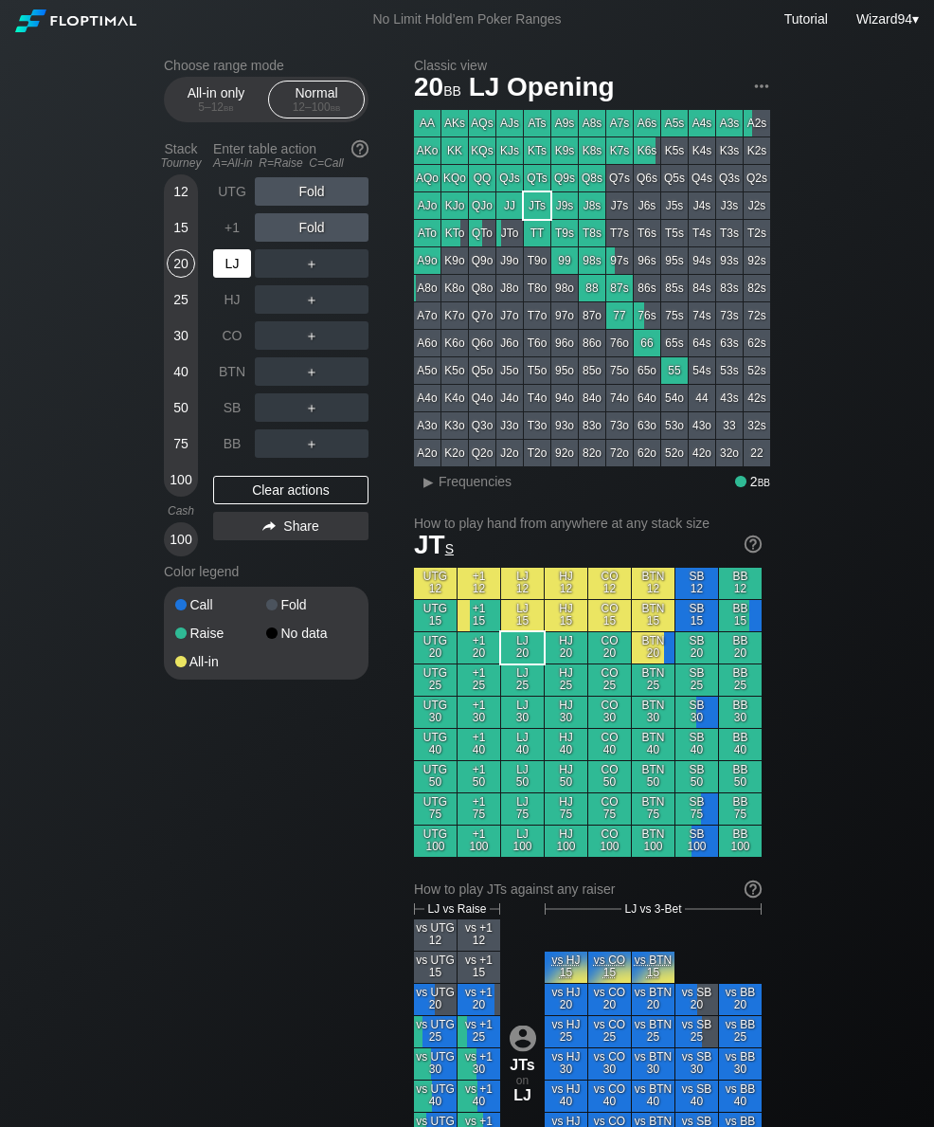
click at [180, 345] on div "30" at bounding box center [181, 335] width 28 height 28
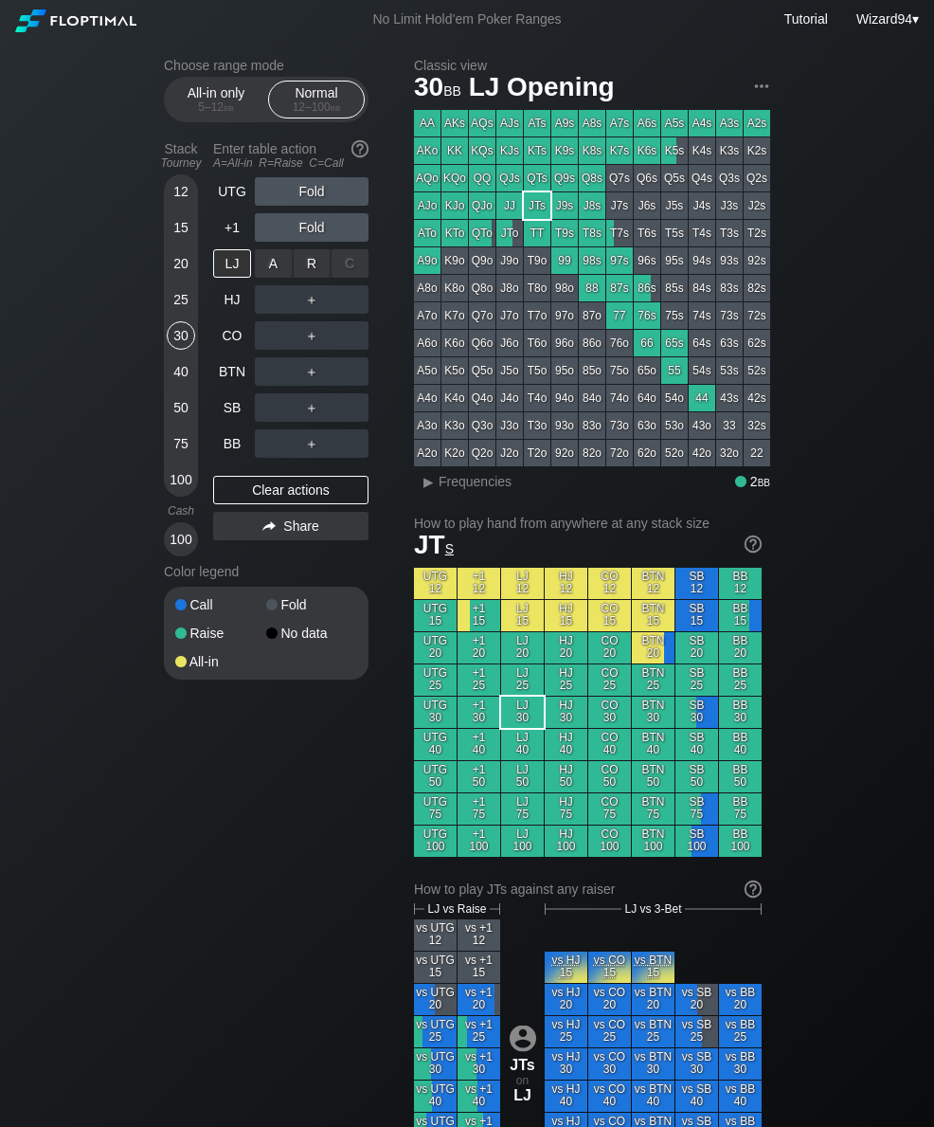
click at [308, 273] on div "R ✕" at bounding box center [312, 263] width 37 height 28
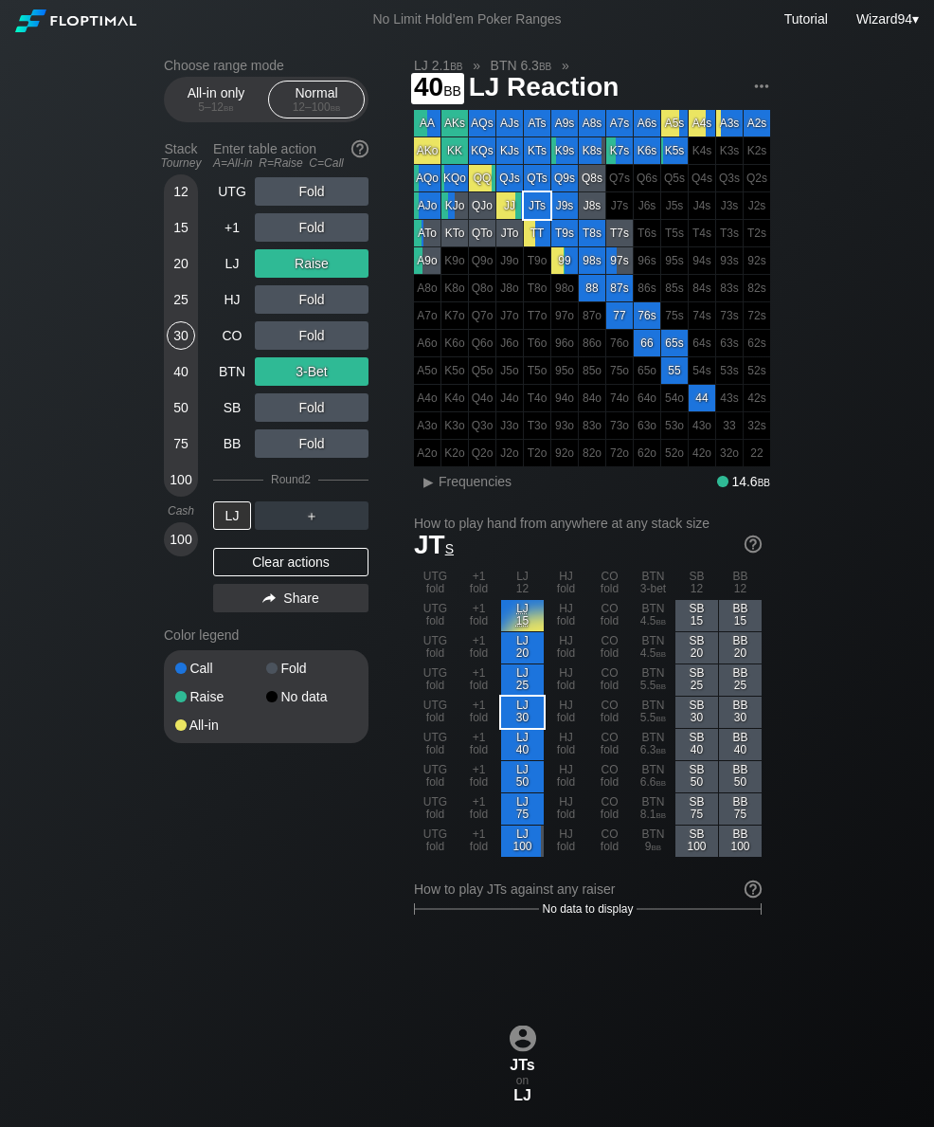
click at [182, 393] on div "40" at bounding box center [181, 375] width 28 height 36
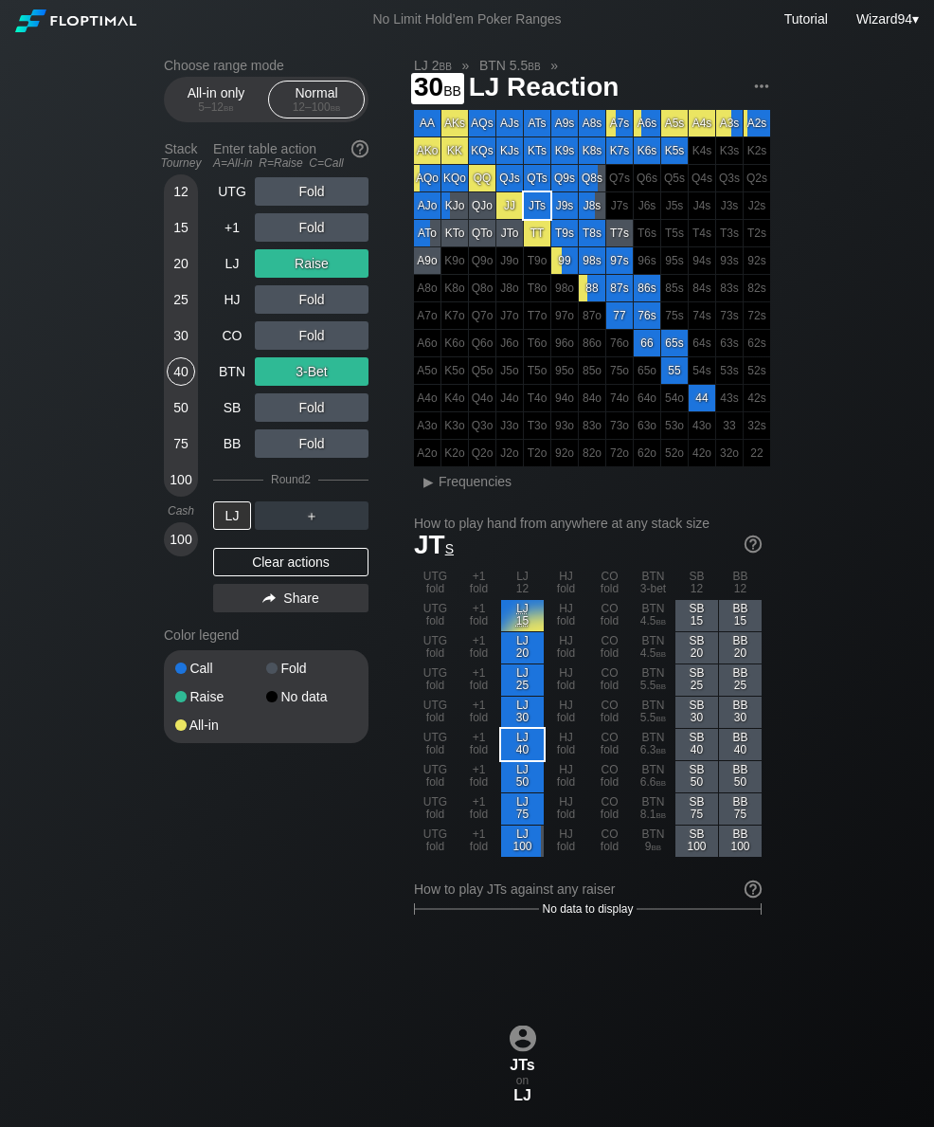
click at [182, 350] on div "30" at bounding box center [181, 335] width 28 height 28
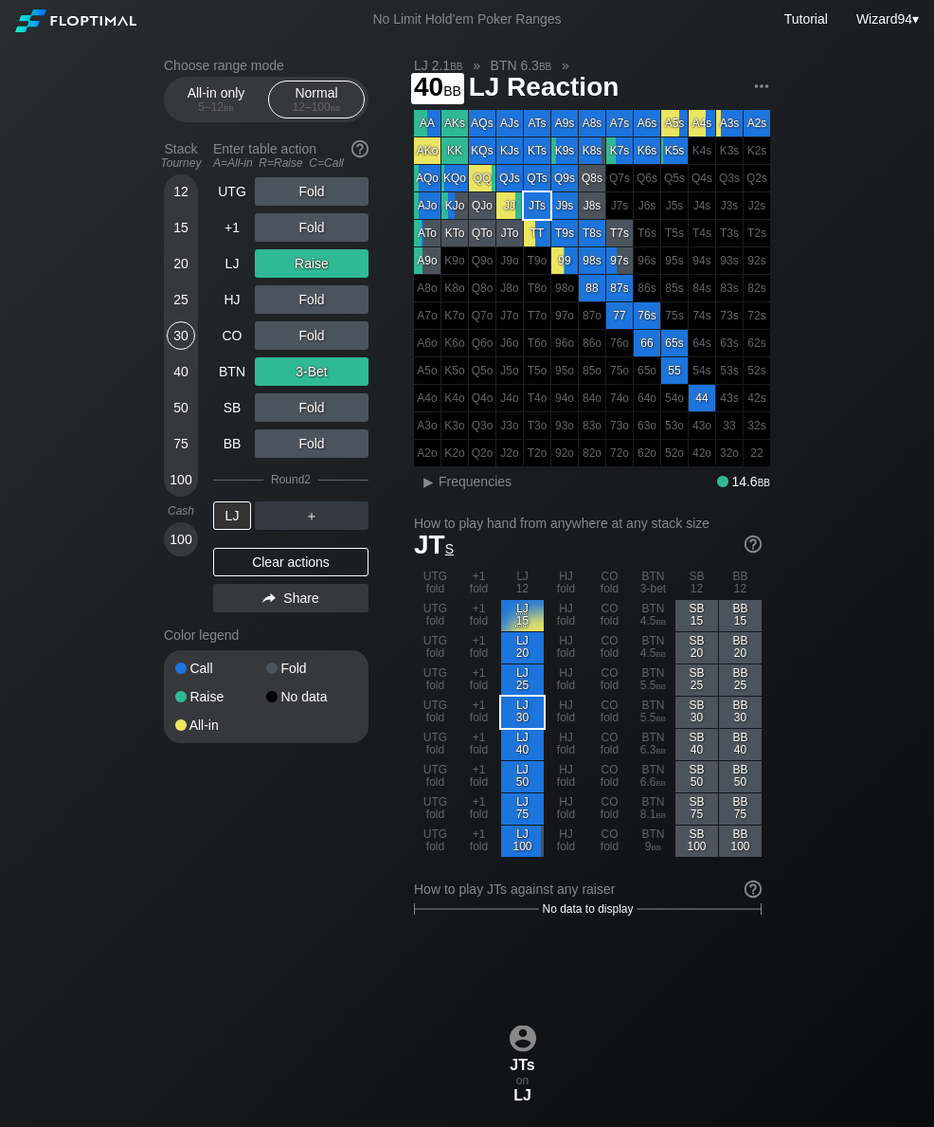
click at [175, 384] on div "40" at bounding box center [181, 371] width 28 height 28
